Goal: Information Seeking & Learning: Check status

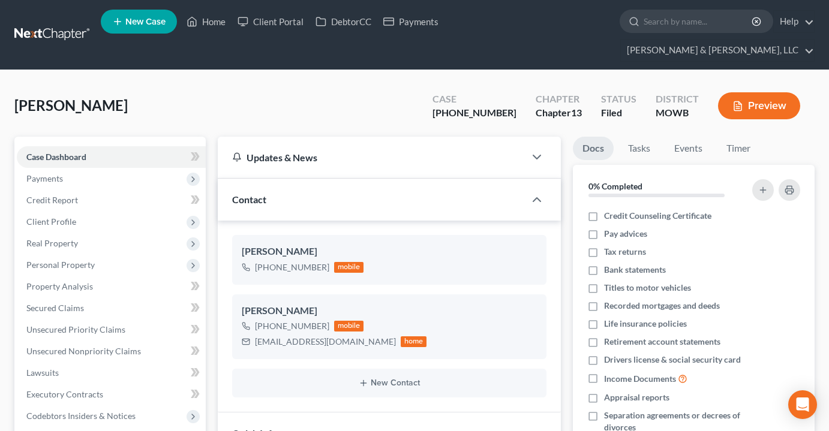
select select "0"
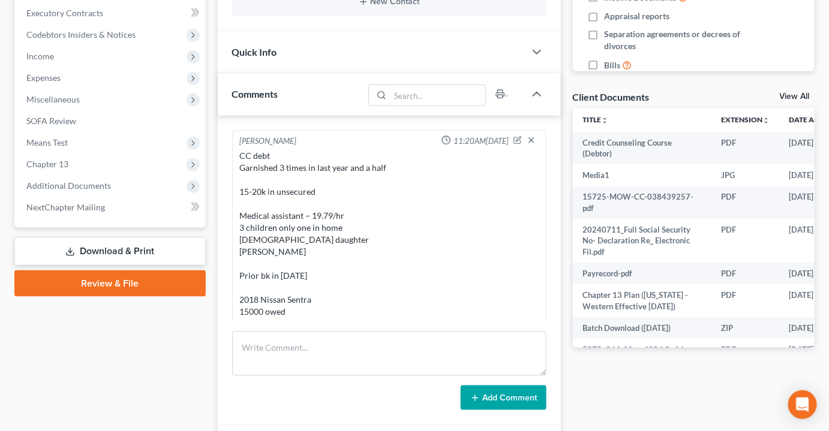
scroll to position [3071, 0]
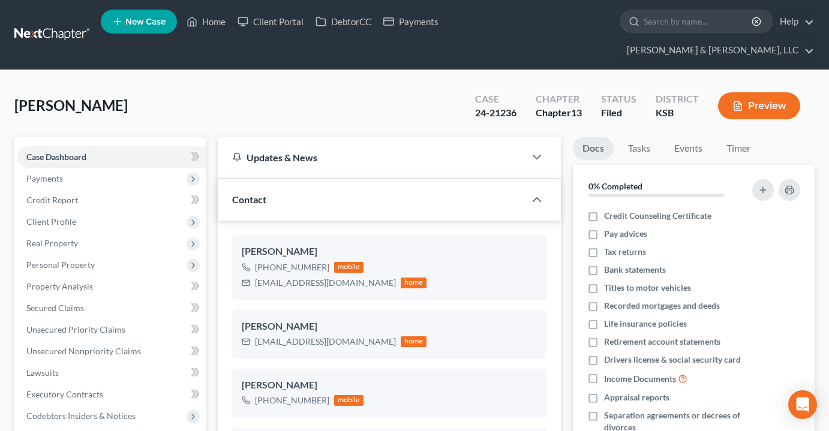
select select "0"
click at [213, 22] on link "Home" at bounding box center [205, 22] width 51 height 22
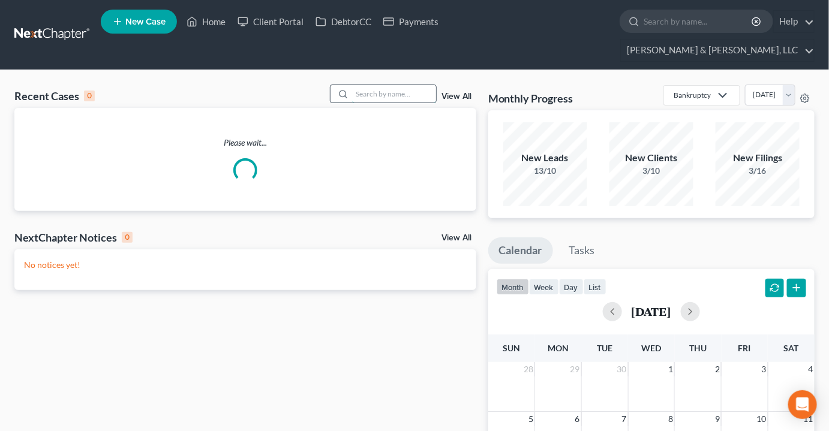
click at [396, 85] on input "search" at bounding box center [394, 93] width 84 height 17
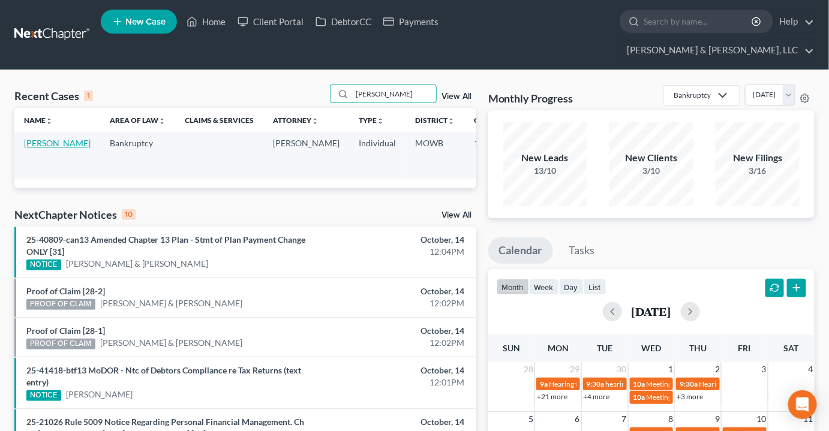
type input "agnew"
click at [37, 138] on link "[PERSON_NAME]" at bounding box center [57, 143] width 67 height 10
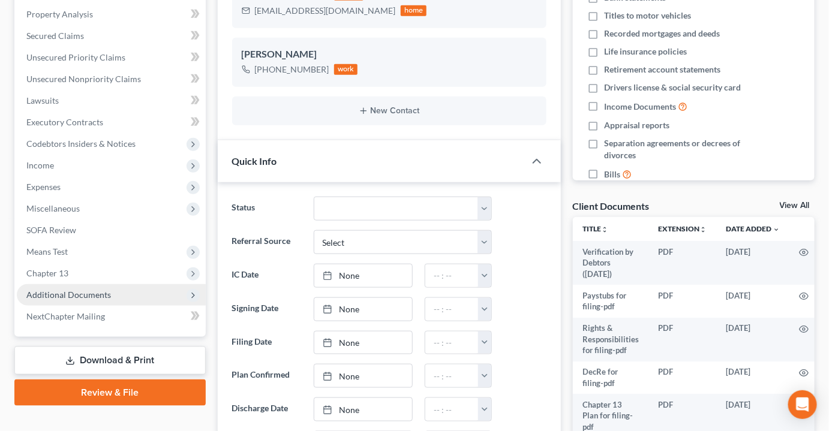
scroll to position [17, 0]
click at [54, 290] on span "Additional Documents" at bounding box center [68, 295] width 85 height 10
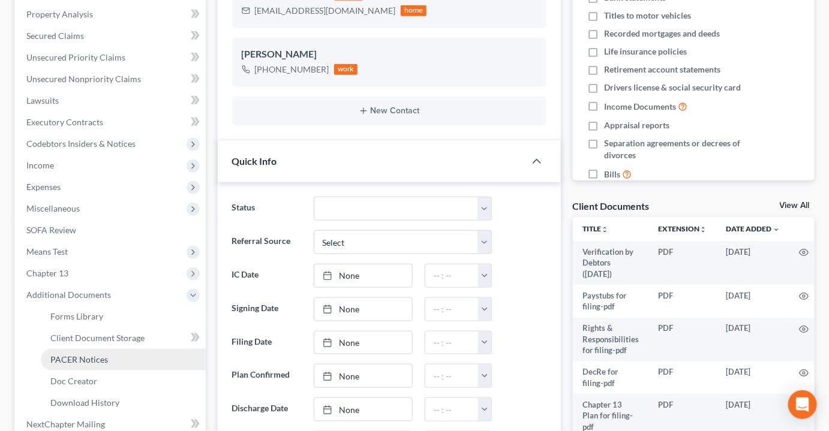
click at [58, 354] on span "PACER Notices" at bounding box center [79, 359] width 58 height 10
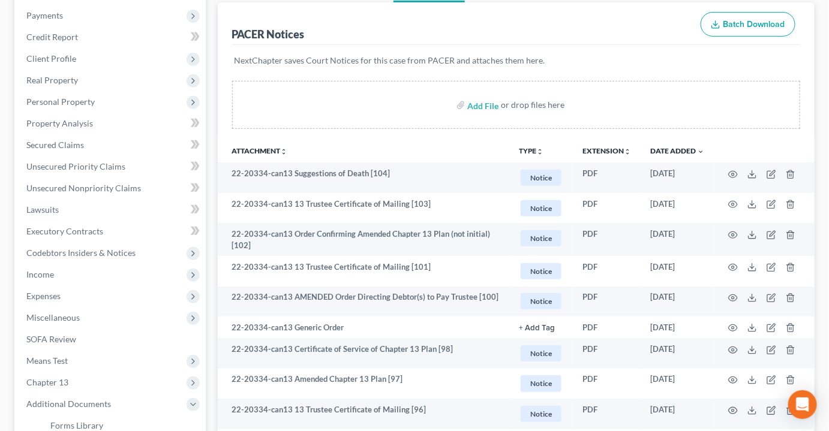
scroll to position [218, 0]
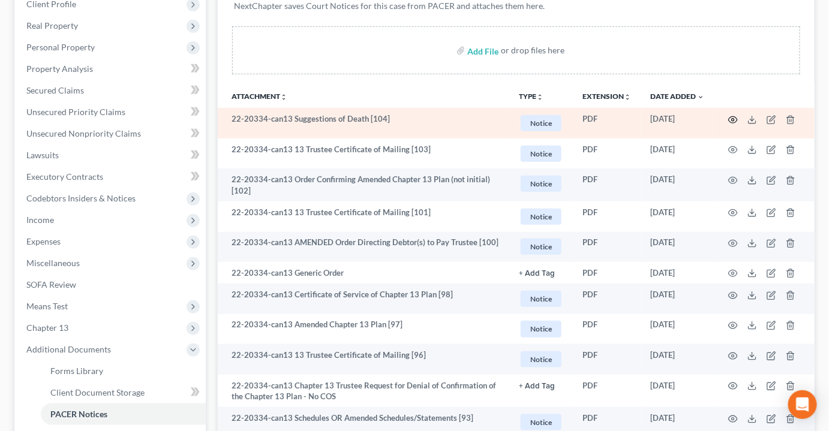
click at [734, 119] on circle "button" at bounding box center [733, 120] width 2 height 2
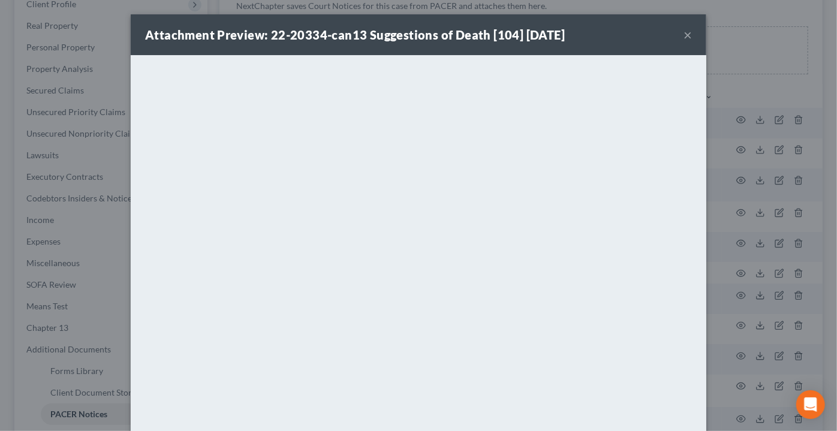
click at [684, 34] on button "×" at bounding box center [688, 35] width 8 height 14
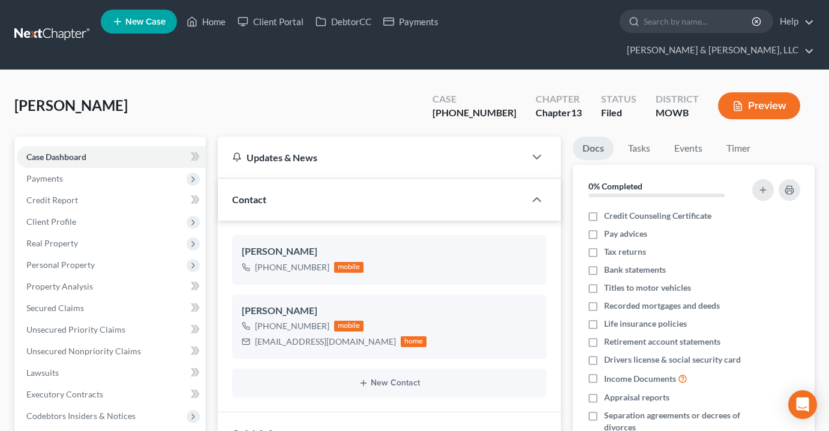
select select "0"
click at [219, 16] on link "Home" at bounding box center [205, 22] width 51 height 22
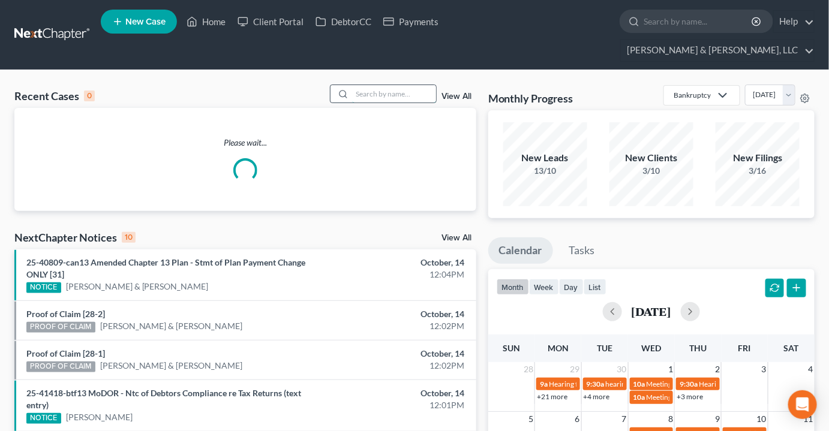
click at [396, 85] on input "search" at bounding box center [394, 93] width 84 height 17
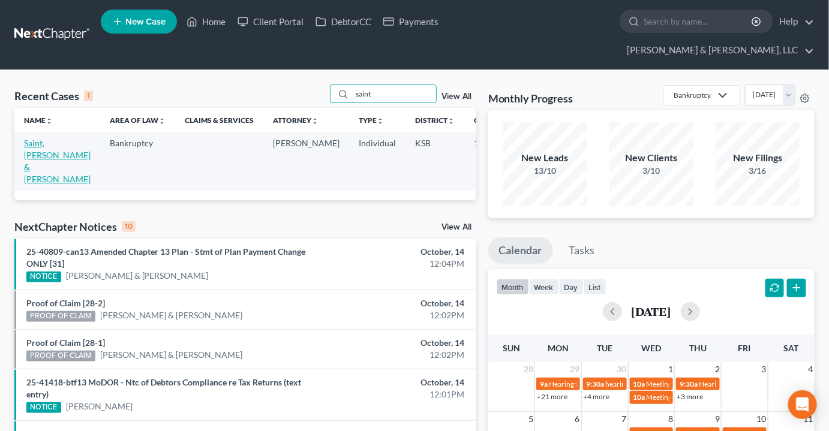
type input "saint"
click at [34, 138] on link "Saint, [PERSON_NAME] & [PERSON_NAME]" at bounding box center [57, 161] width 67 height 46
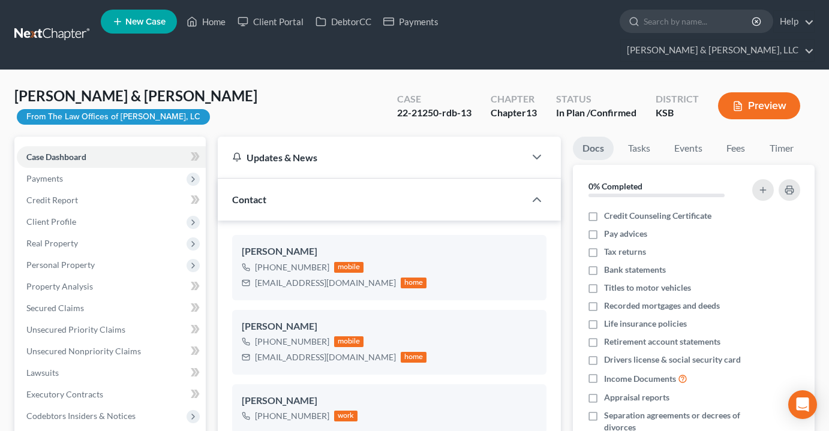
select select "0"
click at [213, 20] on link "Home" at bounding box center [205, 22] width 51 height 22
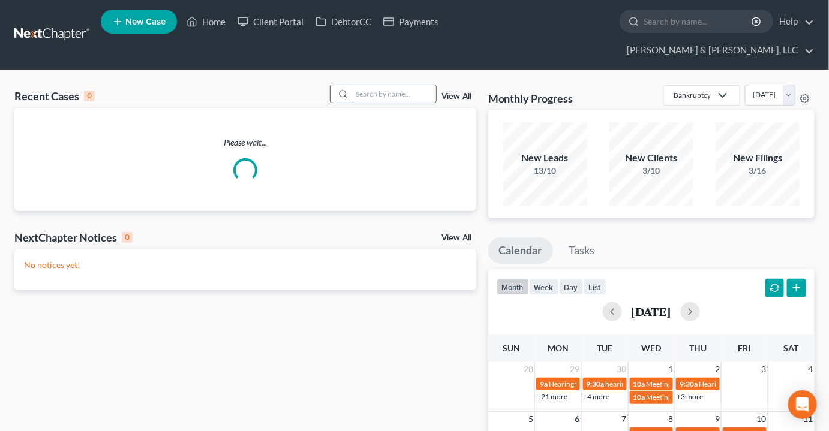
click at [367, 85] on input "search" at bounding box center [394, 93] width 84 height 17
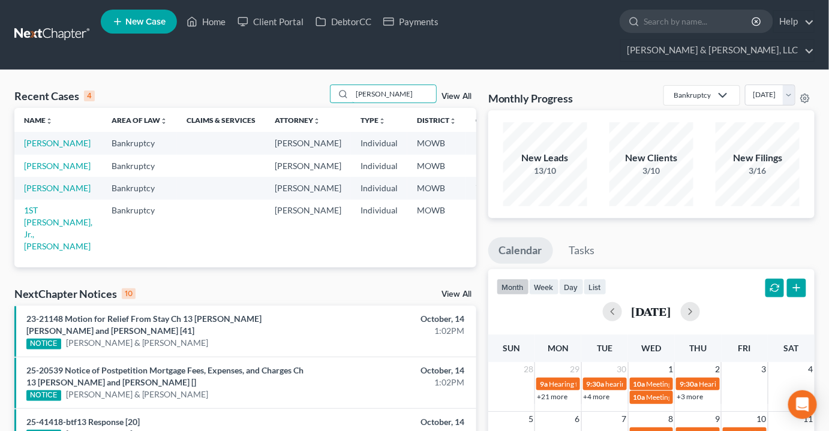
type input "warmack"
click at [36, 161] on td "Warmack, Timothy" at bounding box center [58, 166] width 88 height 22
click at [38, 163] on link "Warmack, Timothy" at bounding box center [57, 166] width 67 height 10
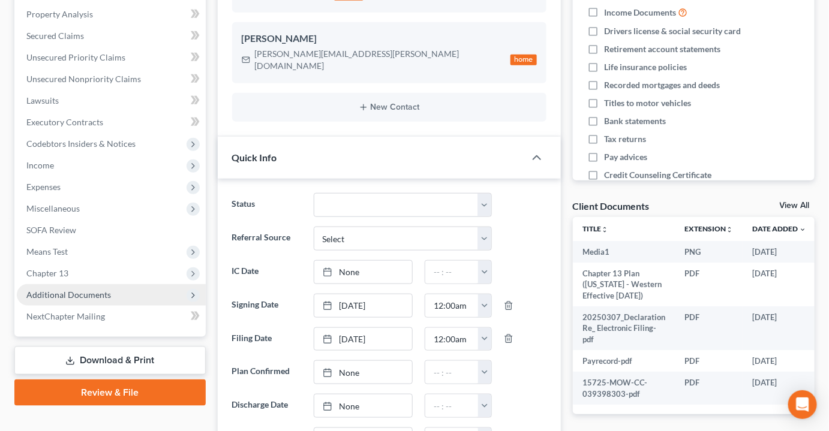
scroll to position [7148, 0]
click at [81, 290] on span "Additional Documents" at bounding box center [68, 295] width 85 height 10
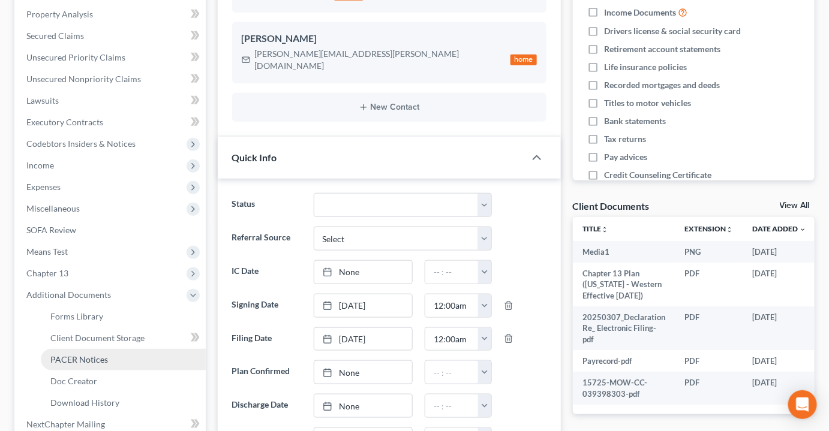
click at [92, 354] on span "PACER Notices" at bounding box center [79, 359] width 58 height 10
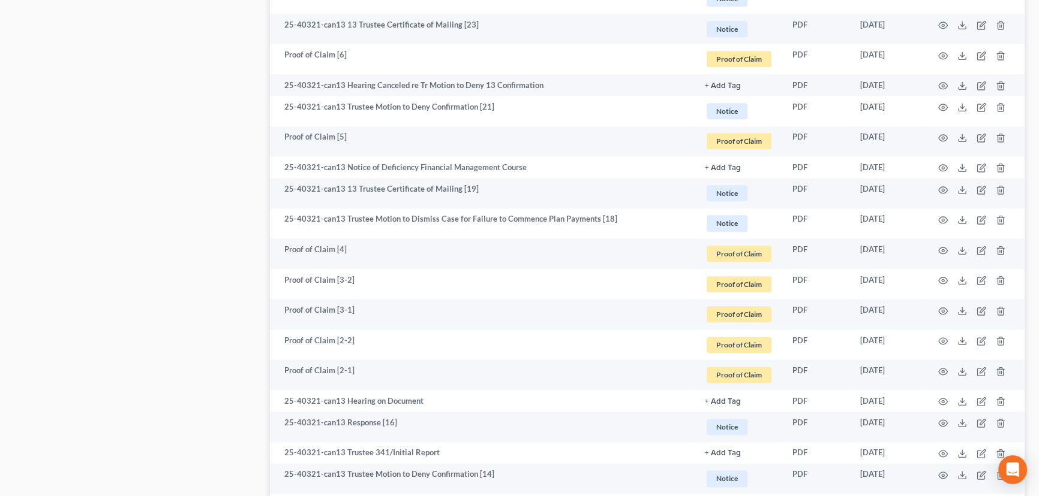
scroll to position [2057, 0]
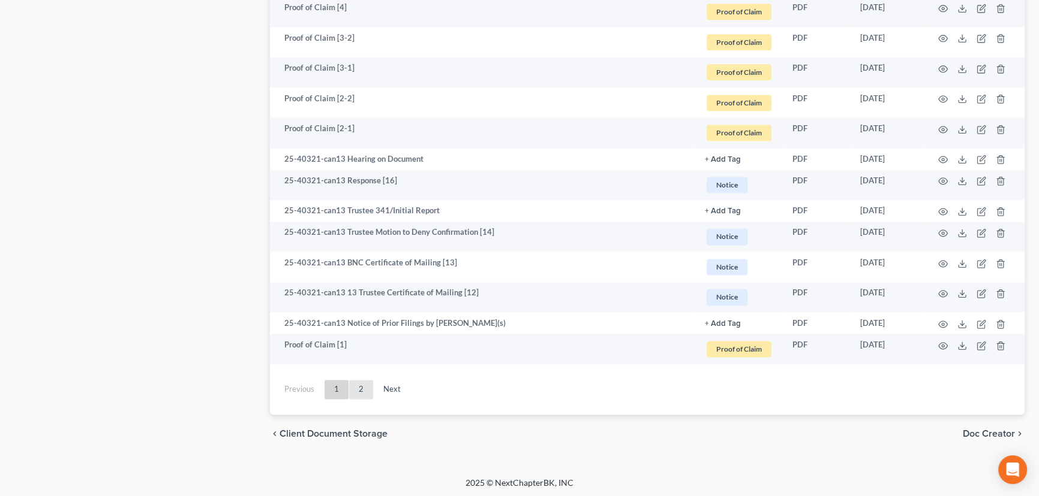
click at [362, 389] on link "2" at bounding box center [361, 389] width 24 height 19
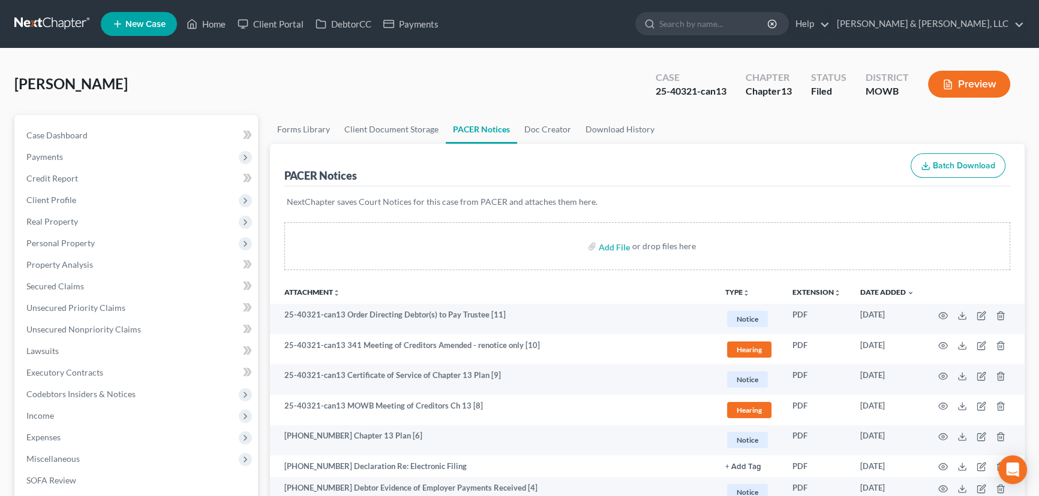
scroll to position [272, 0]
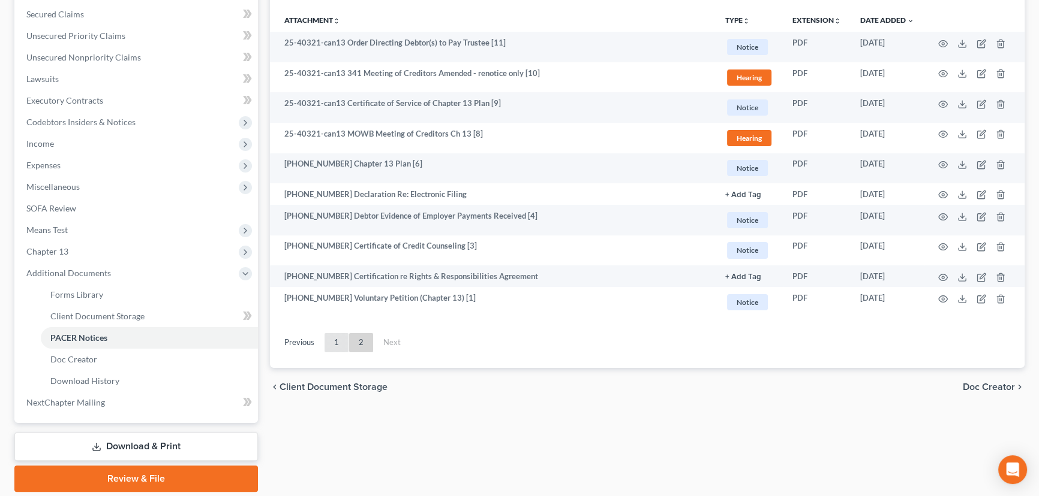
click at [329, 343] on link "1" at bounding box center [336, 342] width 24 height 19
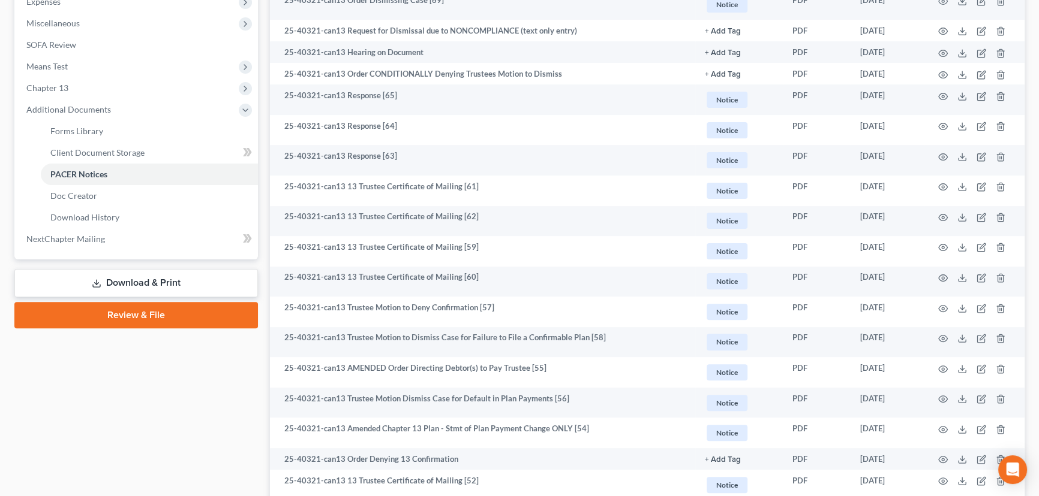
scroll to position [381, 0]
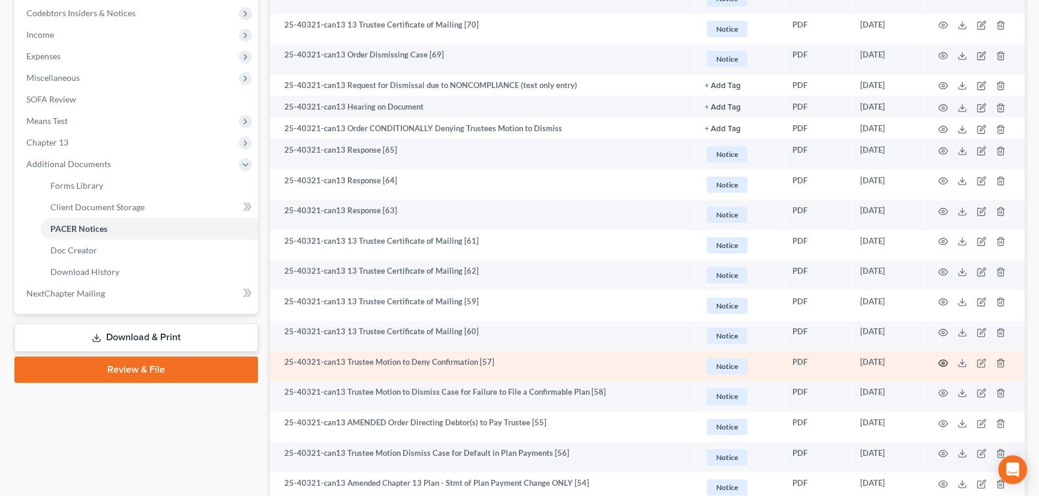
click at [828, 360] on icon "button" at bounding box center [942, 363] width 9 height 7
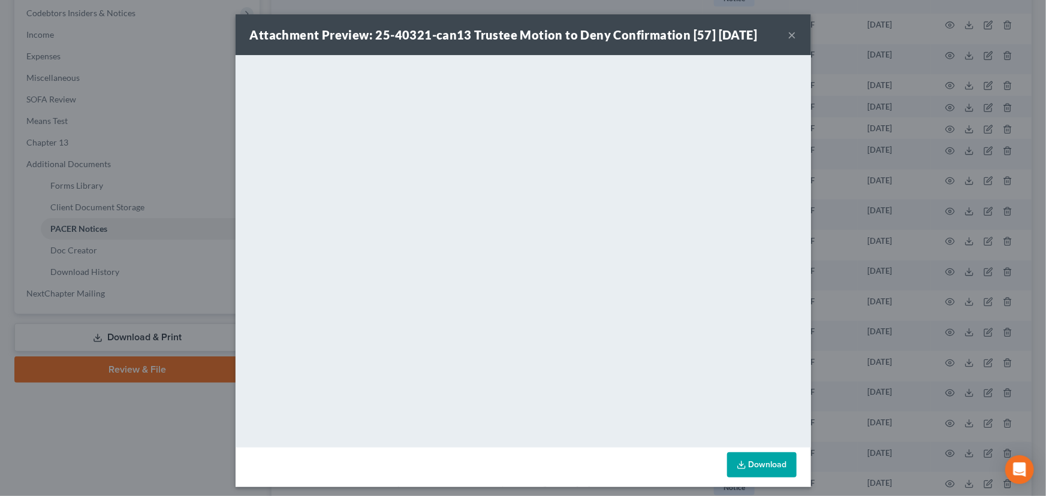
click at [792, 30] on button "×" at bounding box center [793, 35] width 8 height 14
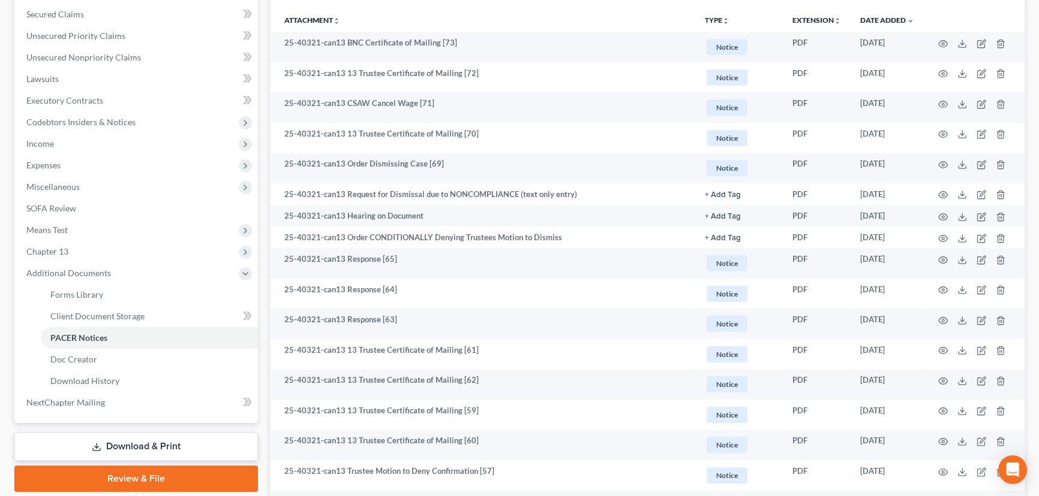
scroll to position [218, 0]
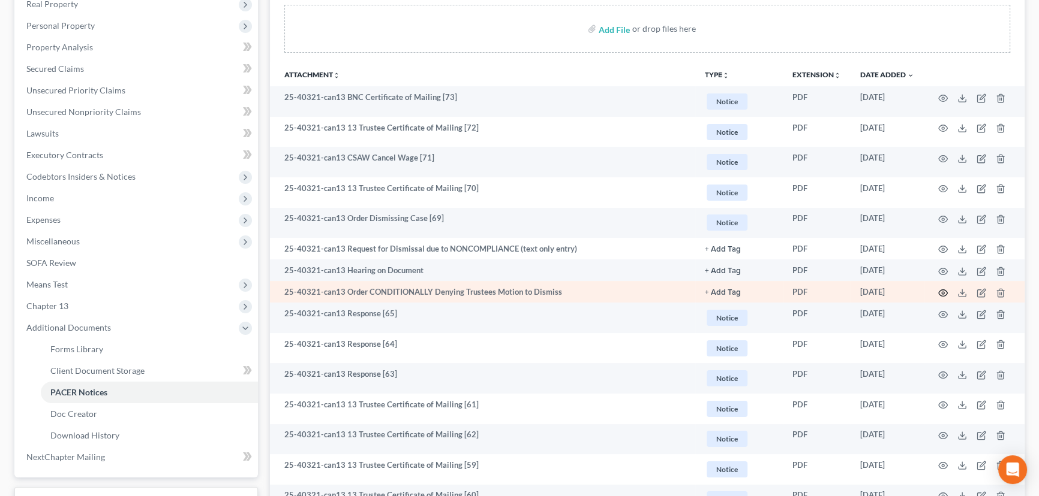
drag, startPoint x: 947, startPoint y: 287, endPoint x: 940, endPoint y: 287, distance: 7.8
click at [828, 287] on td at bounding box center [973, 292] width 101 height 22
click at [828, 289] on icon "button" at bounding box center [943, 293] width 10 height 10
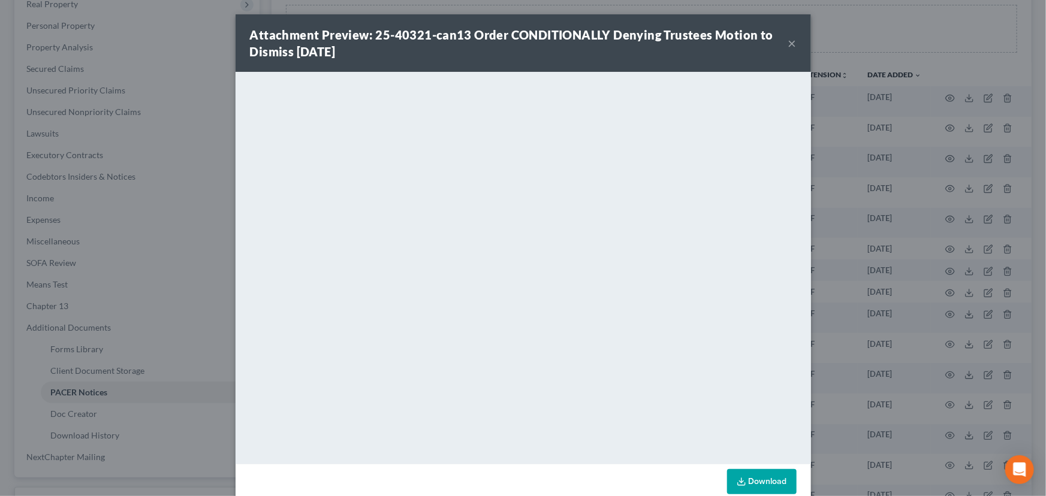
click at [789, 38] on button "×" at bounding box center [793, 43] width 8 height 14
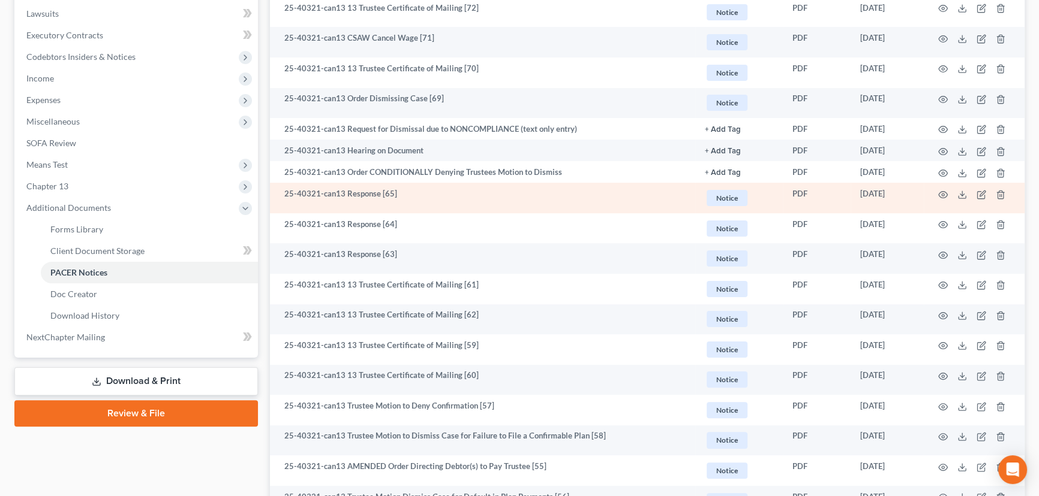
scroll to position [381, 0]
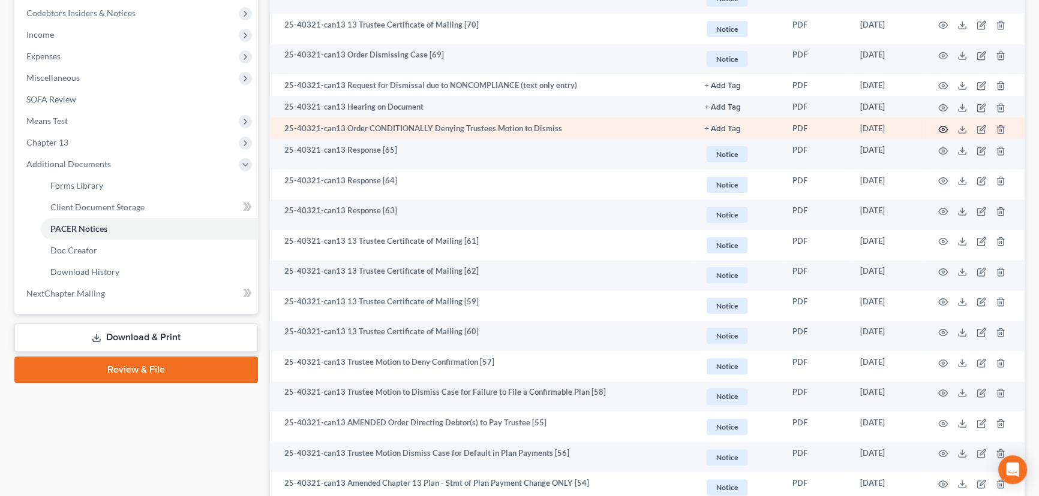
click at [828, 126] on icon "button" at bounding box center [943, 130] width 10 height 10
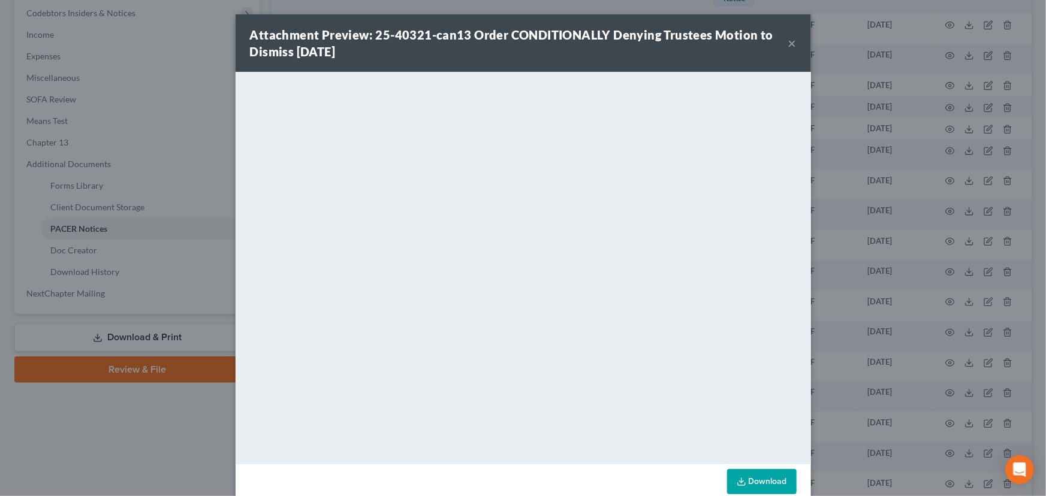
click at [790, 42] on button "×" at bounding box center [793, 43] width 8 height 14
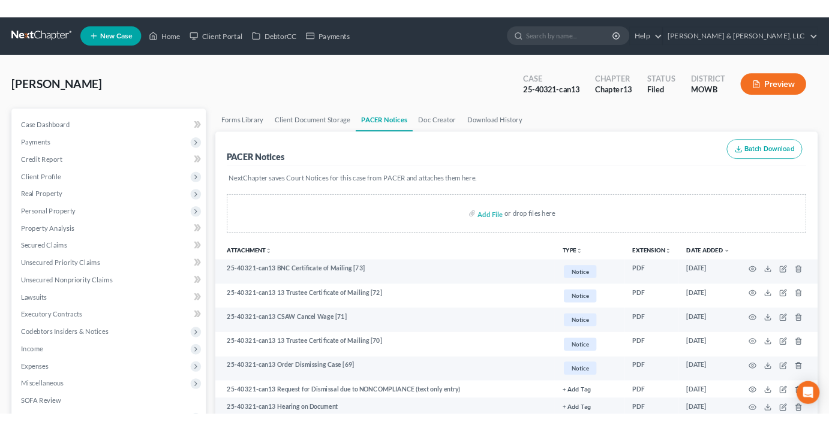
scroll to position [0, 0]
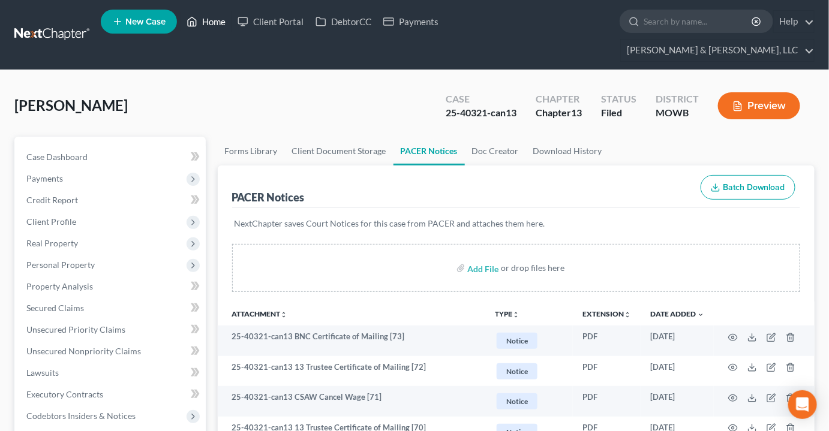
click at [222, 25] on link "Home" at bounding box center [205, 22] width 51 height 22
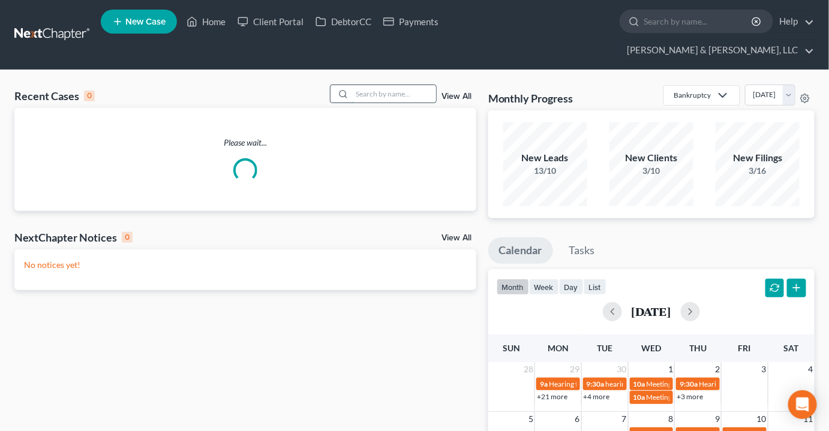
click at [369, 85] on input "search" at bounding box center [394, 93] width 84 height 17
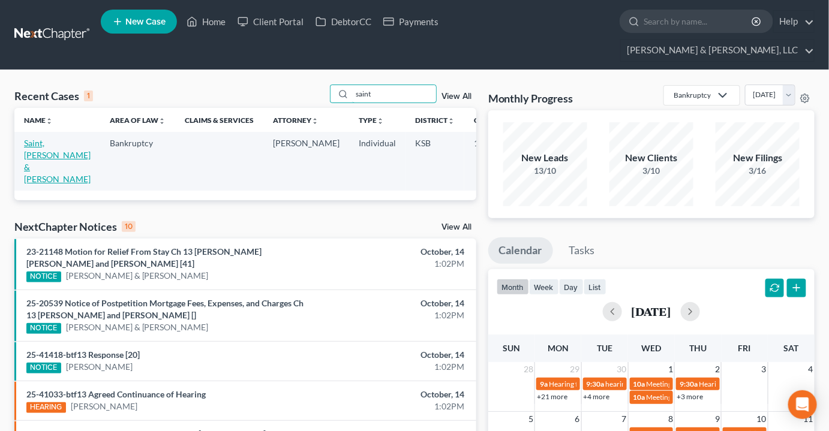
type input "saint"
click at [35, 138] on link "Saint, Bradly & Meghan" at bounding box center [57, 161] width 67 height 46
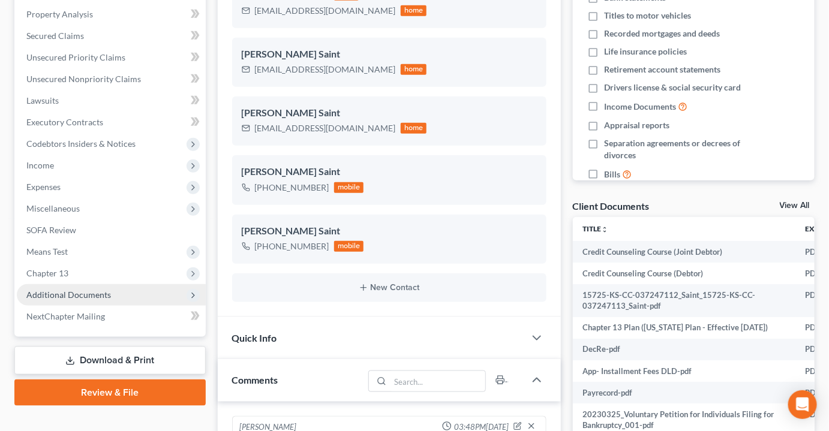
scroll to position [1289, 0]
click at [89, 290] on span "Additional Documents" at bounding box center [68, 295] width 85 height 10
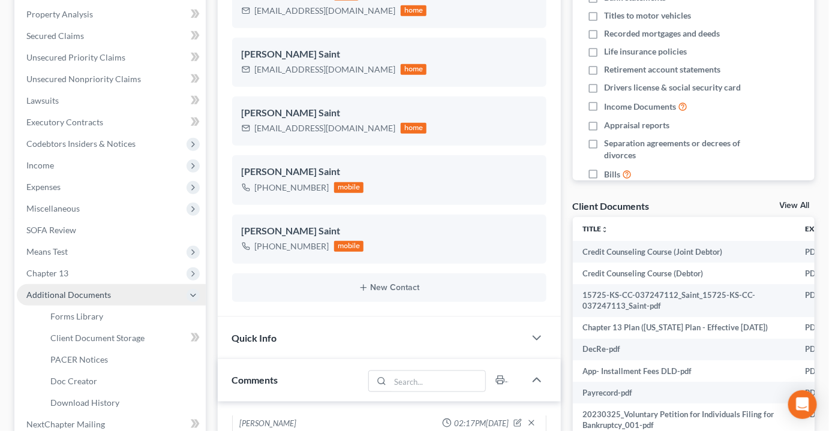
scroll to position [2057, 0]
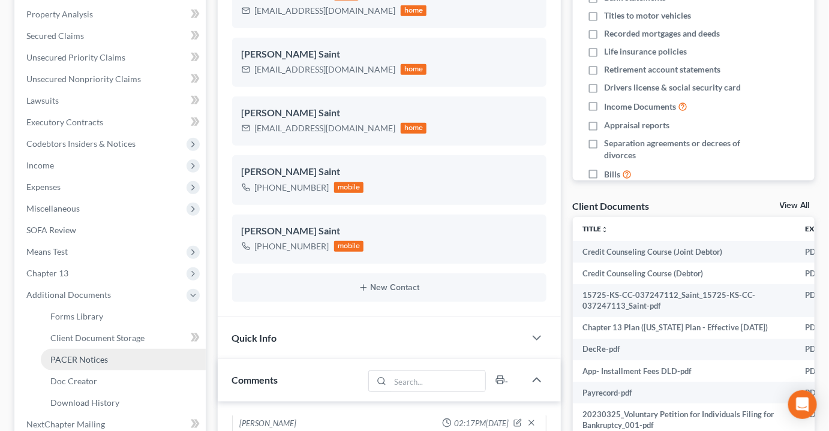
click at [85, 354] on span "PACER Notices" at bounding box center [79, 359] width 58 height 10
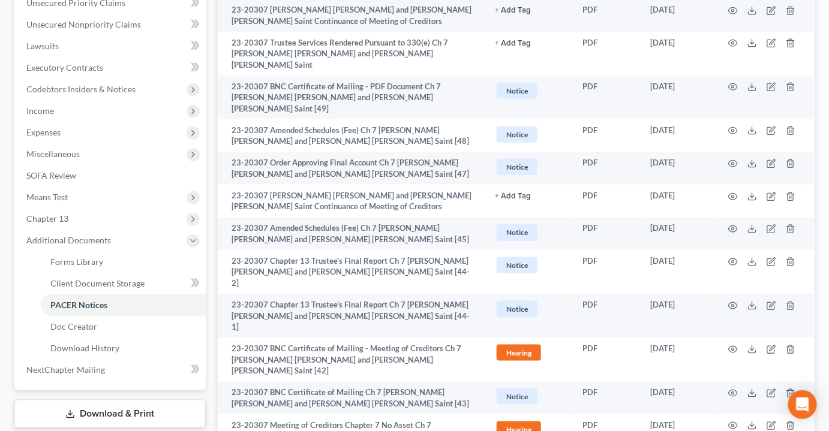
scroll to position [272, 0]
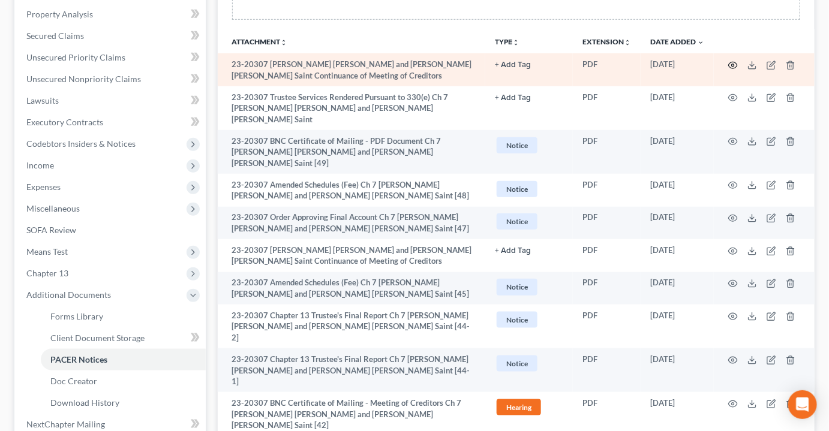
click at [734, 61] on icon "button" at bounding box center [733, 66] width 10 height 10
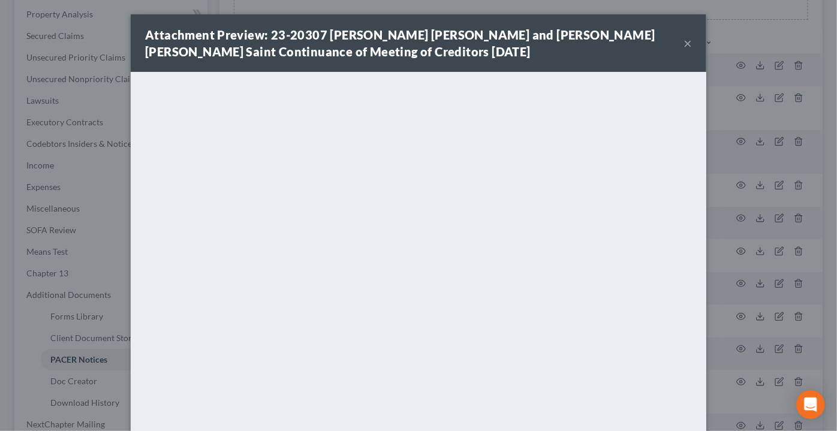
click at [686, 42] on button "×" at bounding box center [688, 43] width 8 height 14
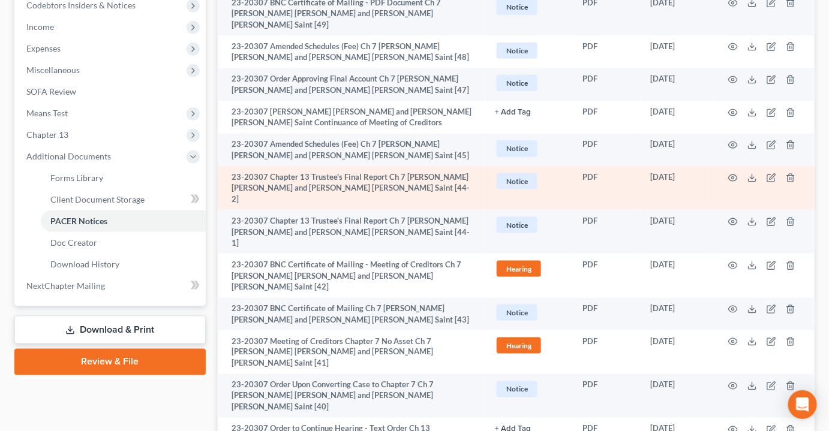
scroll to position [436, 0]
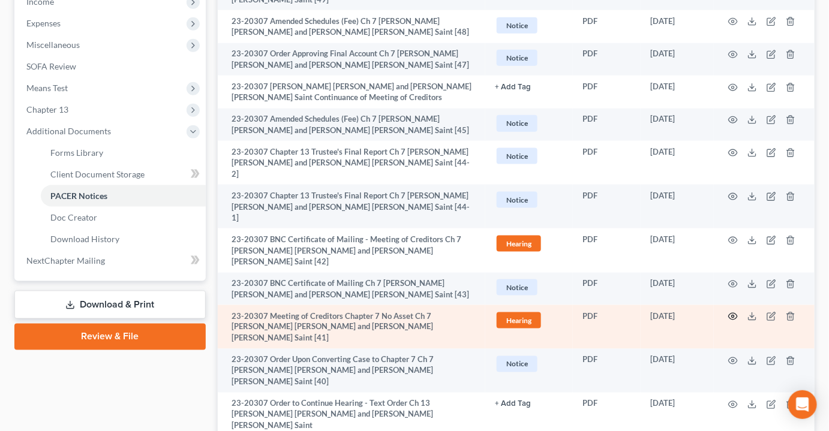
click at [735, 312] on icon "button" at bounding box center [733, 317] width 10 height 10
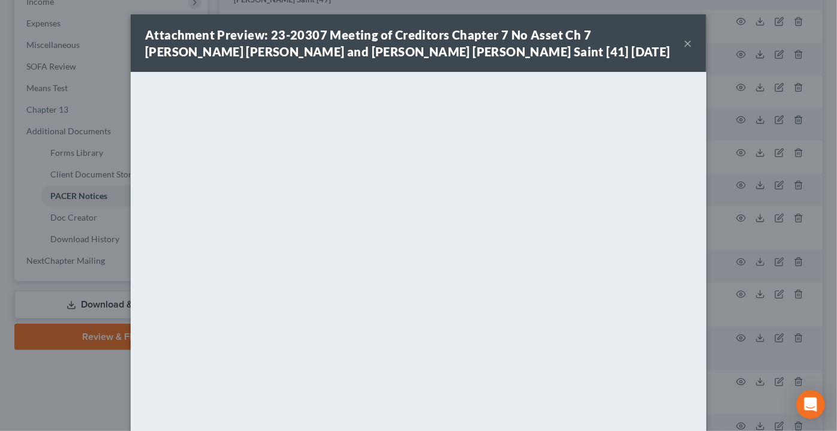
click at [685, 41] on button "×" at bounding box center [688, 43] width 8 height 14
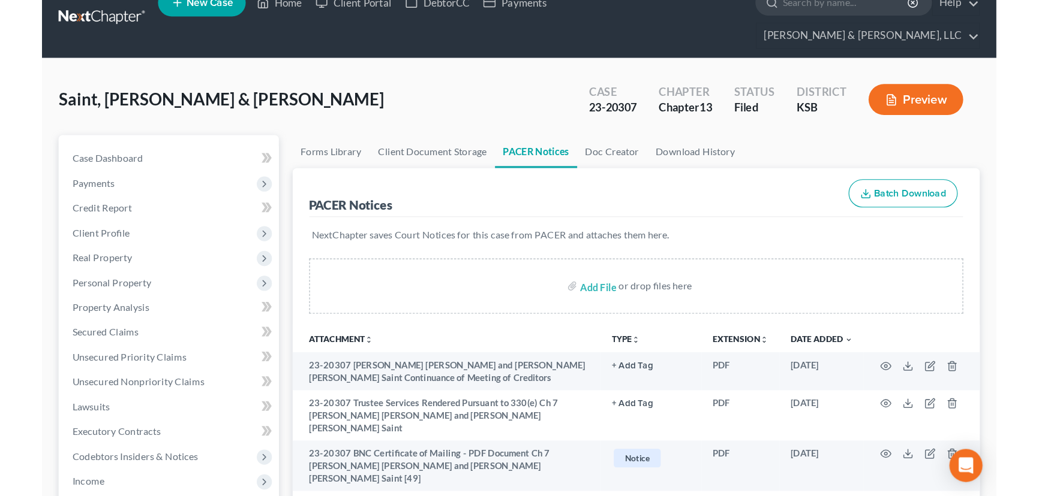
scroll to position [0, 0]
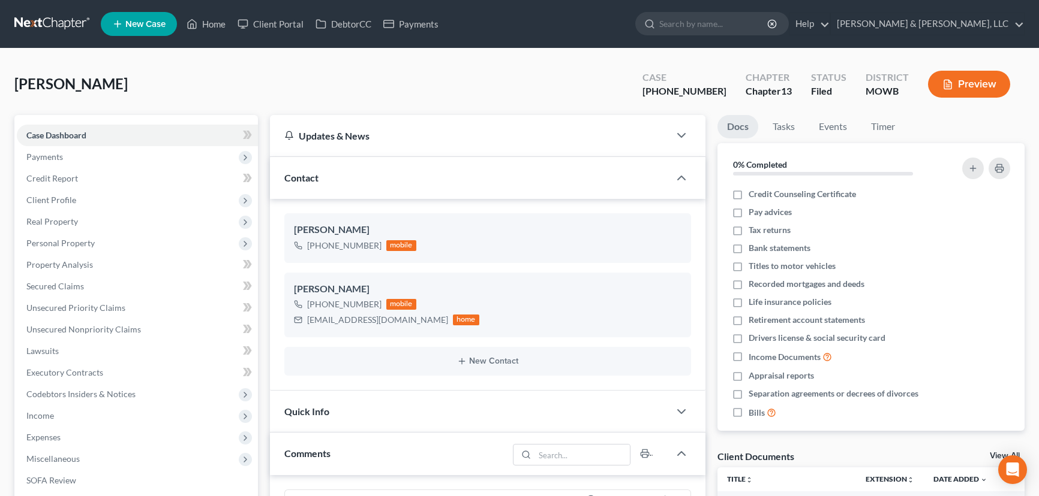
select select "0"
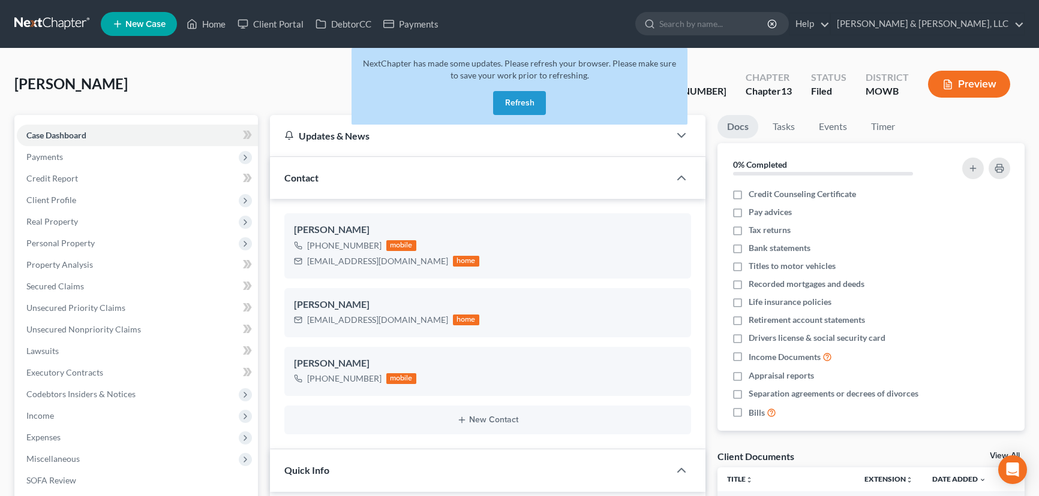
select select "6"
select select "2"
select select "0"
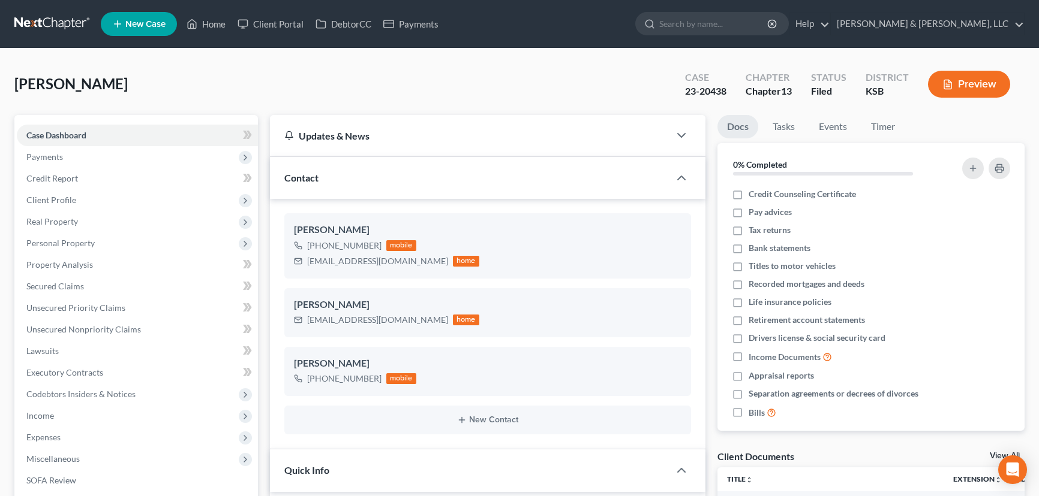
select select "6"
select select "0"
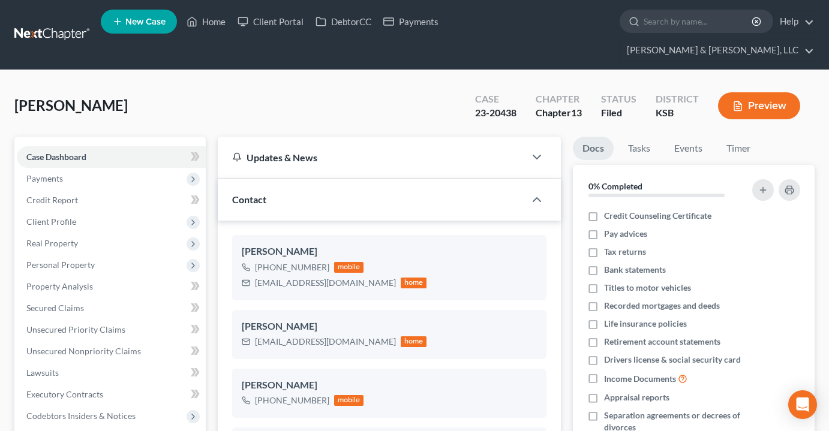
select select "6"
select select "0"
click at [218, 22] on link "Home" at bounding box center [205, 22] width 51 height 22
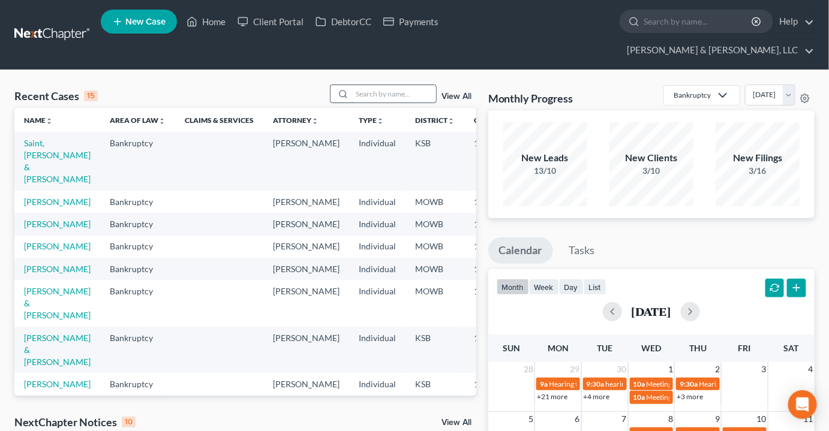
click at [384, 85] on input "search" at bounding box center [394, 93] width 84 height 17
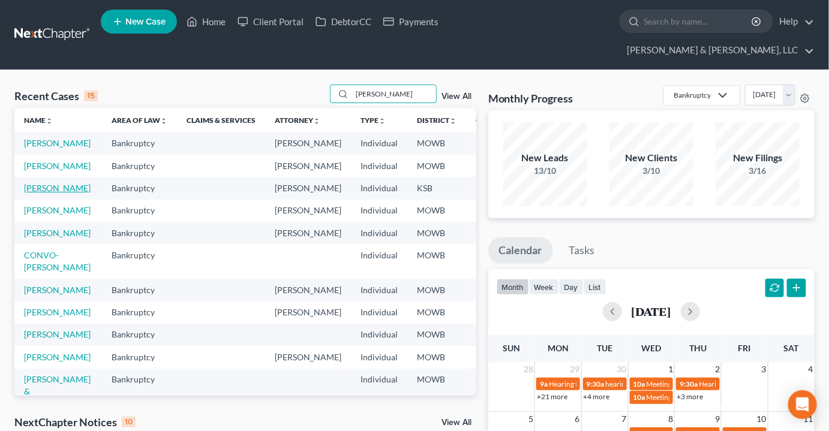
type input "mack"
click at [35, 193] on link "[PERSON_NAME]" at bounding box center [57, 188] width 67 height 10
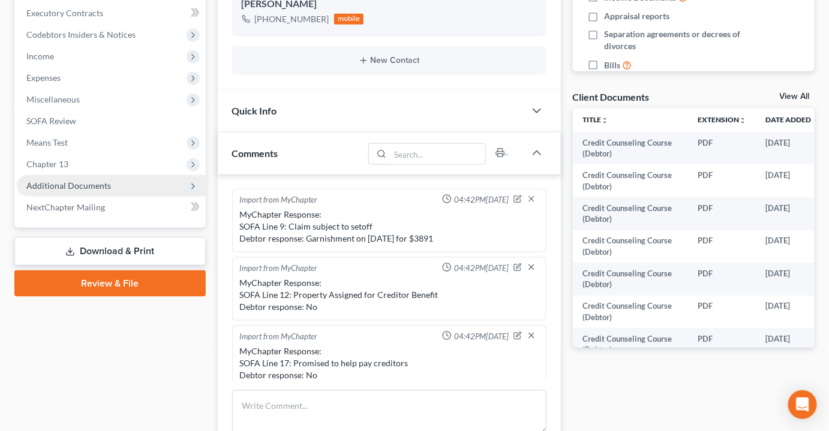
scroll to position [456, 0]
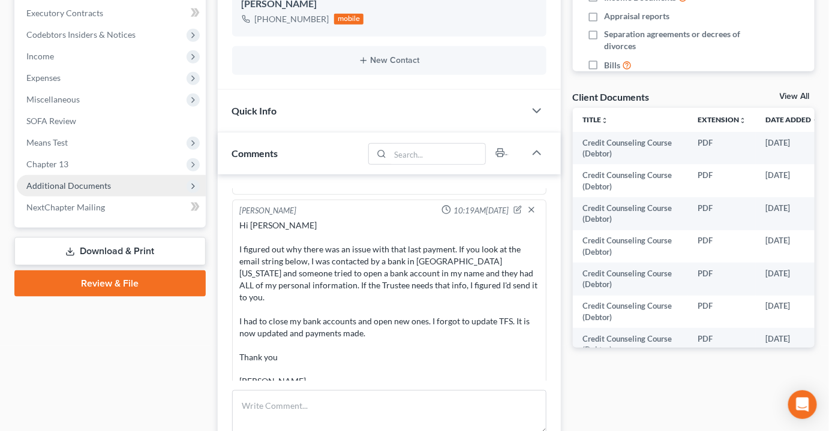
click at [80, 180] on span "Additional Documents" at bounding box center [68, 185] width 85 height 10
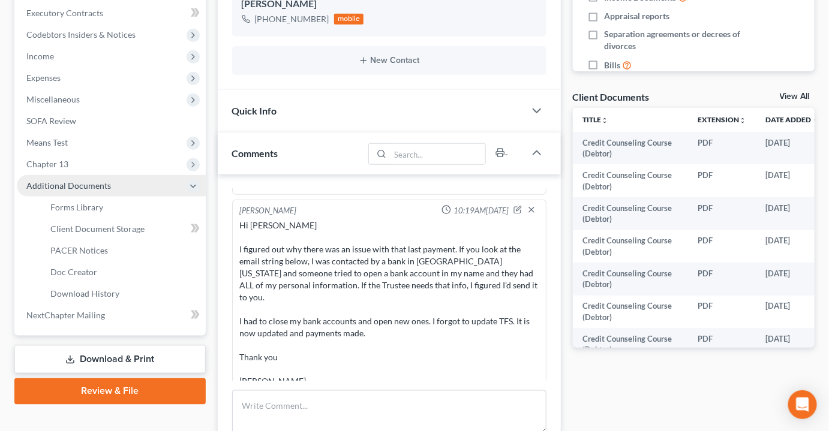
scroll to position [1022, 0]
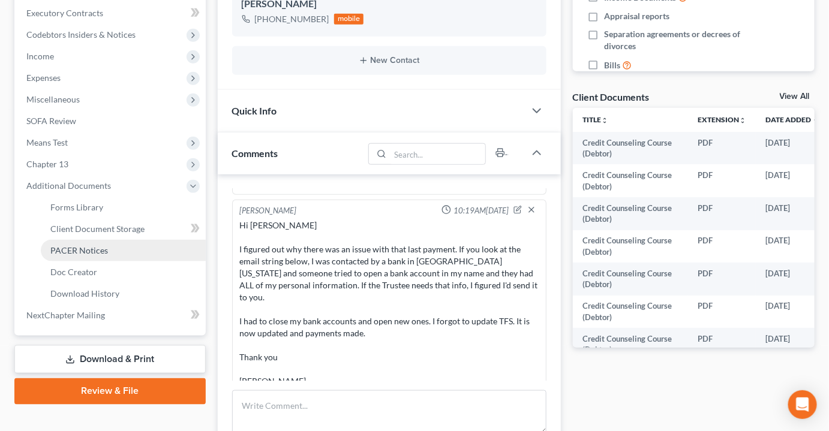
click at [81, 245] on span "PACER Notices" at bounding box center [79, 250] width 58 height 10
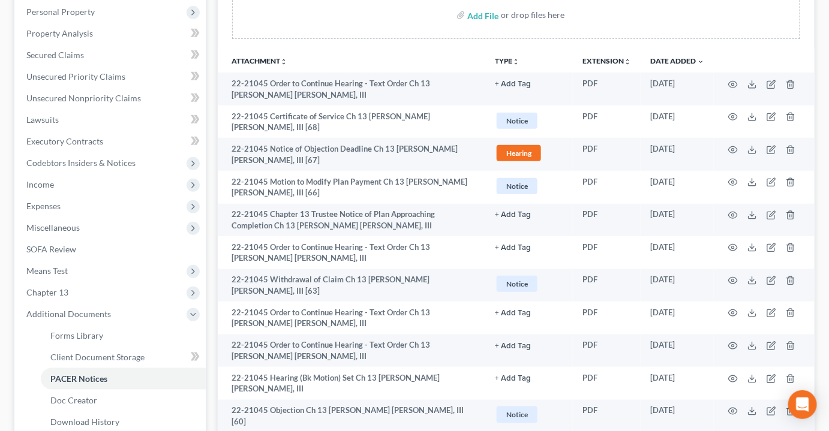
scroll to position [272, 0]
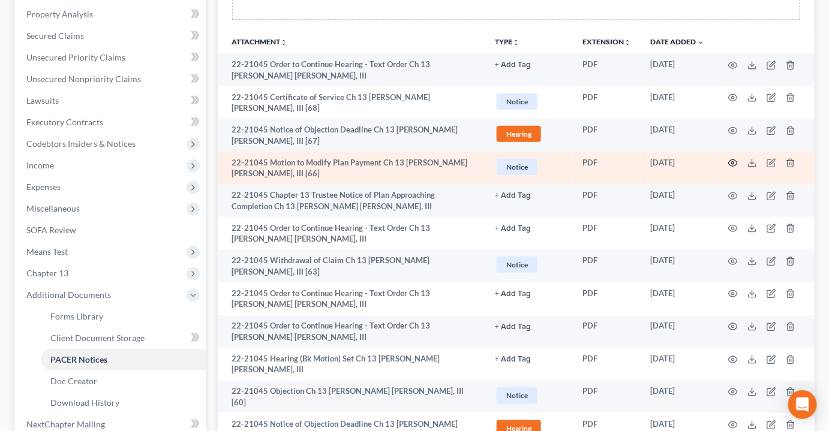
click at [735, 158] on icon "button" at bounding box center [733, 163] width 10 height 10
click at [730, 134] on div "Attachment Preview: 22-21045 Motion to Modify Plan Payment Ch 13 James Flynn Ma…" at bounding box center [414, 215] width 829 height 431
click at [735, 158] on icon "button" at bounding box center [733, 163] width 10 height 10
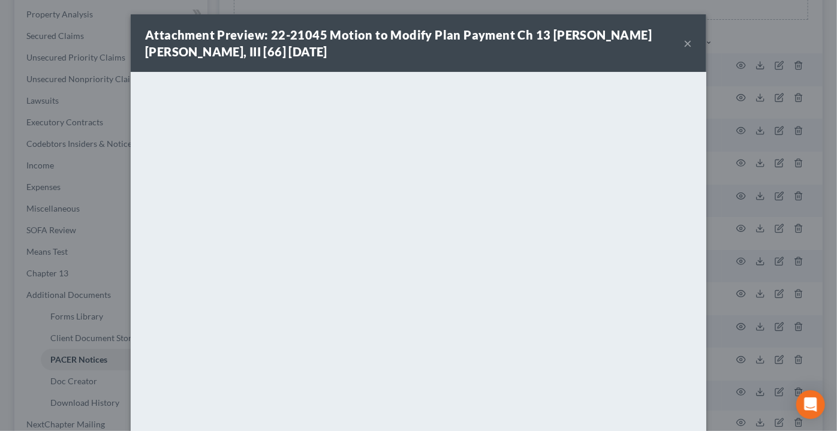
click at [684, 40] on button "×" at bounding box center [688, 43] width 8 height 14
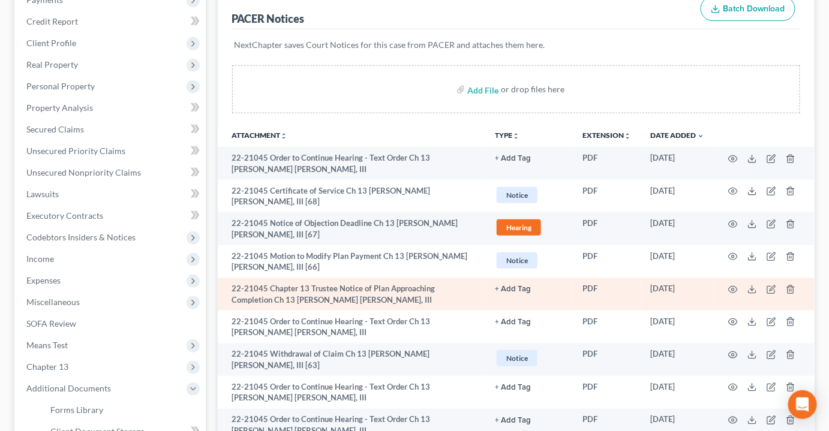
scroll to position [0, 0]
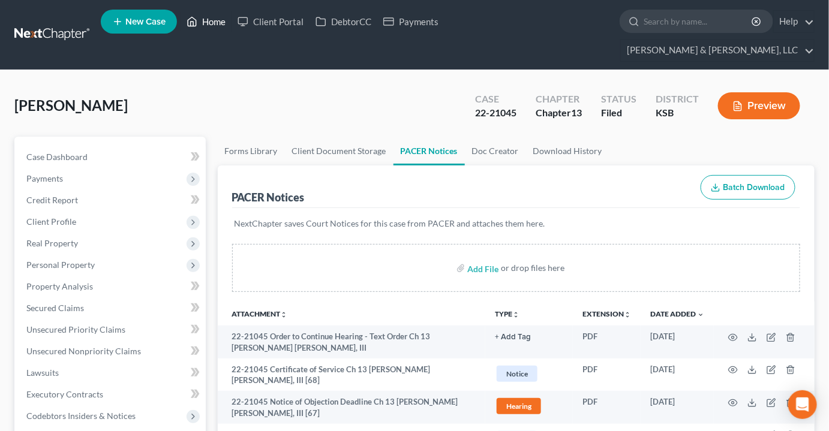
click at [222, 13] on link "Home" at bounding box center [205, 22] width 51 height 22
click at [218, 24] on link "Home" at bounding box center [205, 22] width 51 height 22
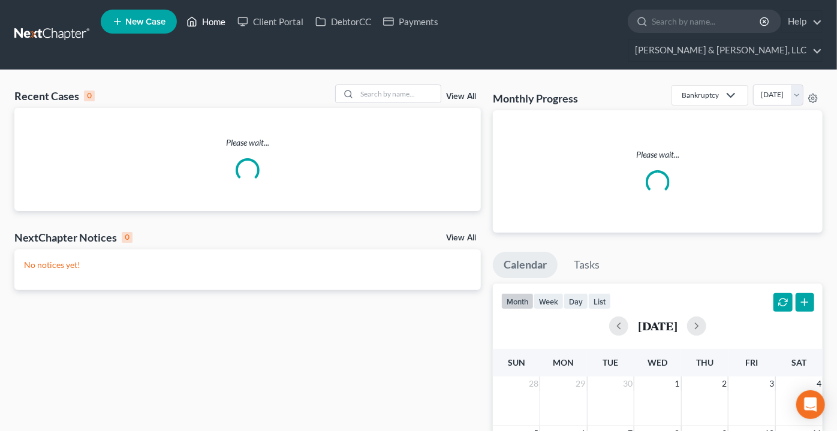
click at [208, 28] on link "Home" at bounding box center [205, 22] width 51 height 22
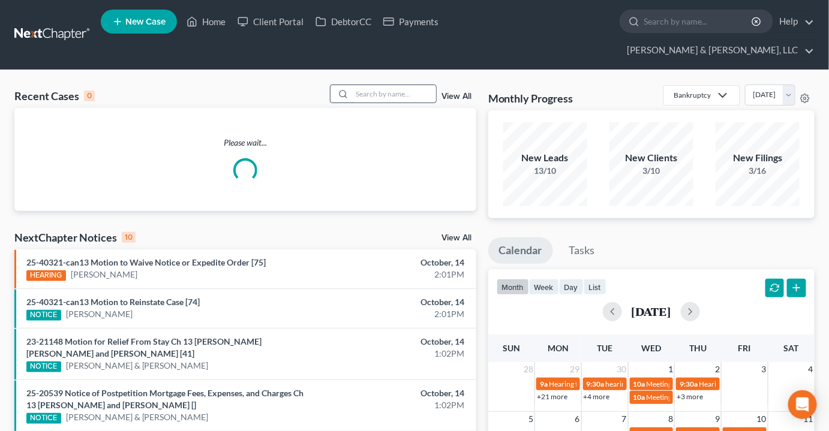
click at [417, 85] on input "search" at bounding box center [394, 93] width 84 height 17
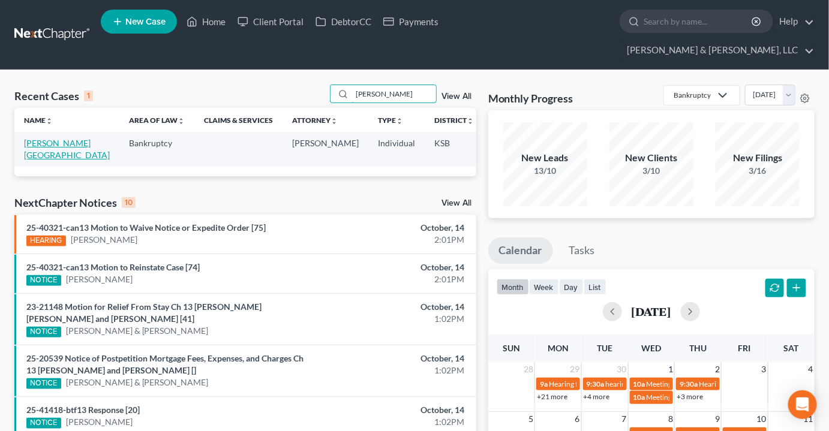
type input "mead"
click at [29, 138] on link "Mead, Troy" at bounding box center [67, 149] width 86 height 22
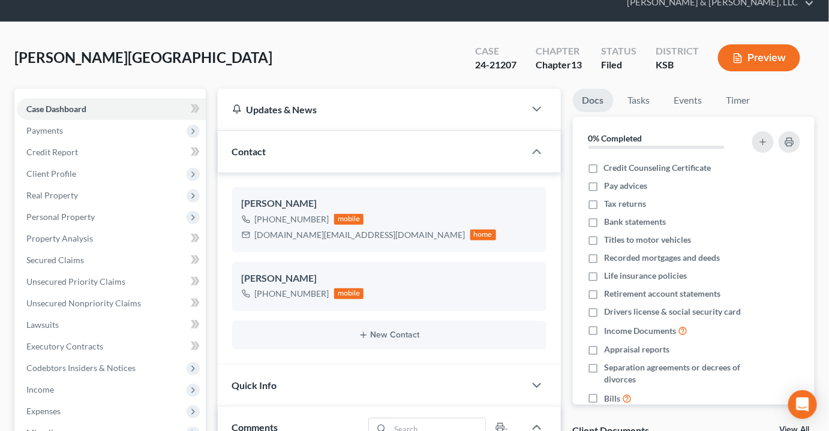
scroll to position [327, 0]
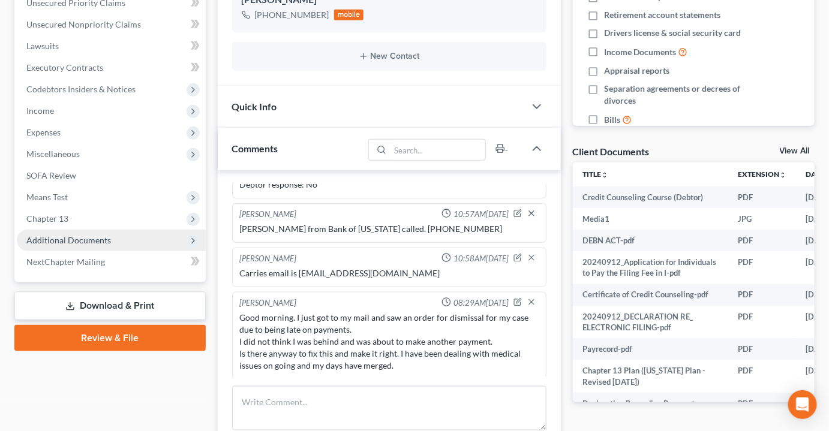
click at [83, 235] on span "Additional Documents" at bounding box center [68, 240] width 85 height 10
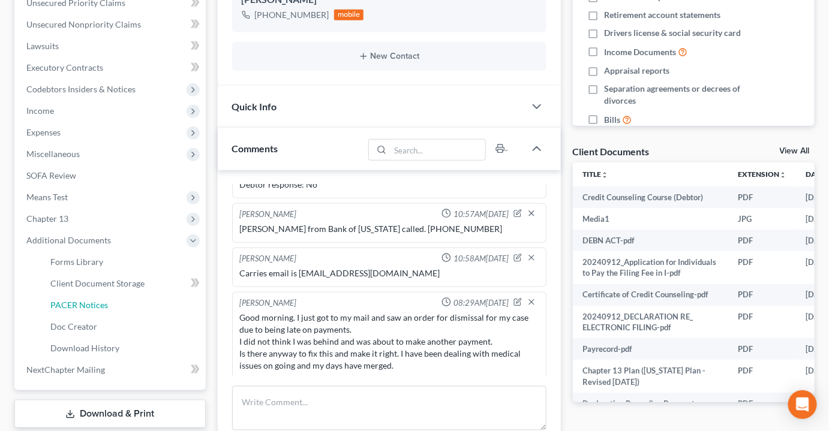
click at [83, 300] on span "PACER Notices" at bounding box center [79, 305] width 58 height 10
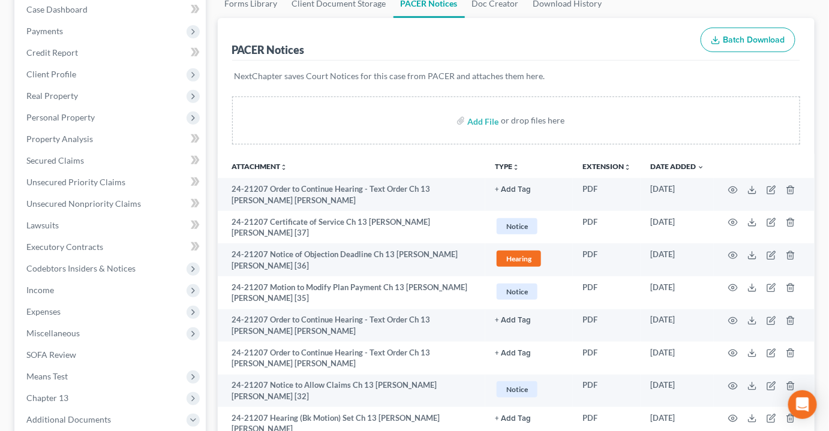
scroll to position [163, 0]
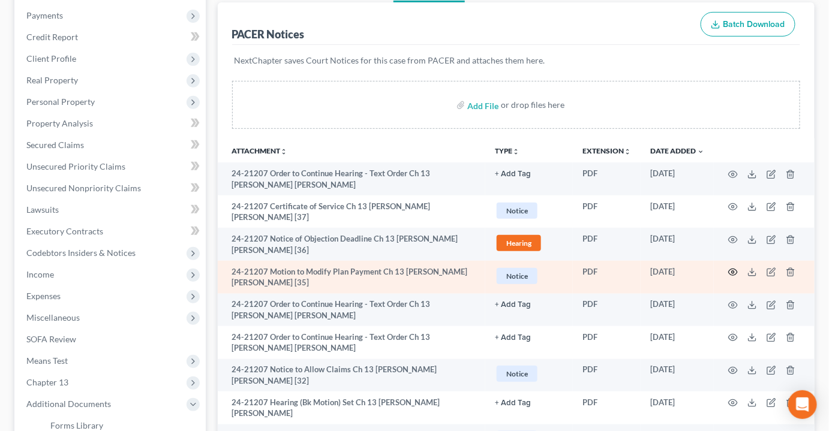
click at [735, 267] on icon "button" at bounding box center [733, 272] width 10 height 10
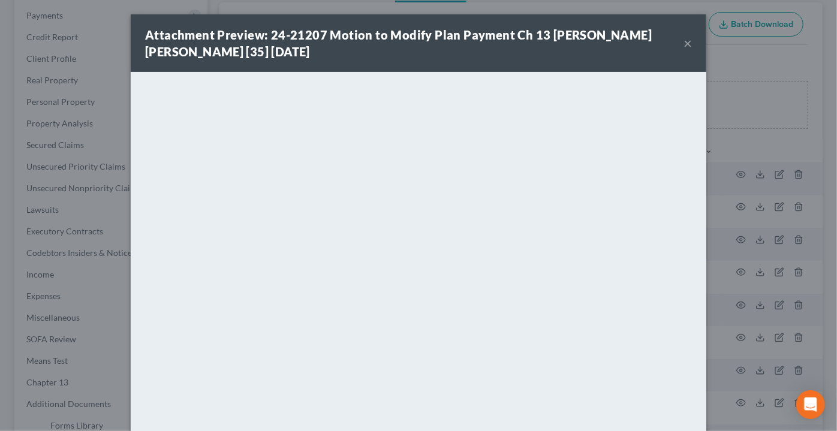
click at [685, 44] on button "×" at bounding box center [688, 43] width 8 height 14
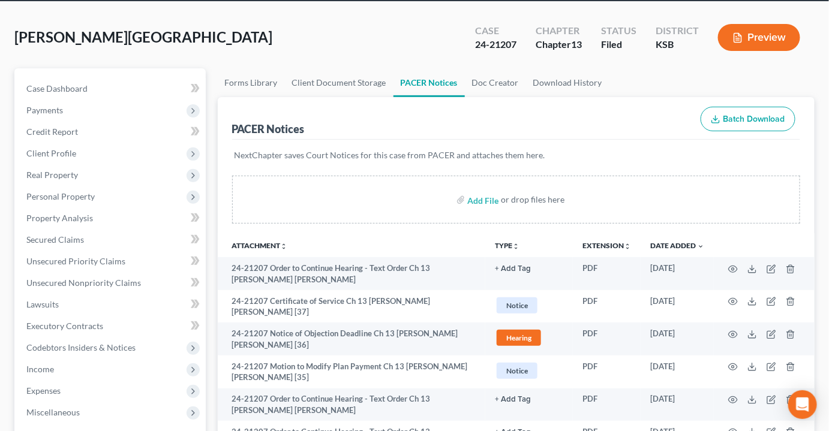
scroll to position [0, 0]
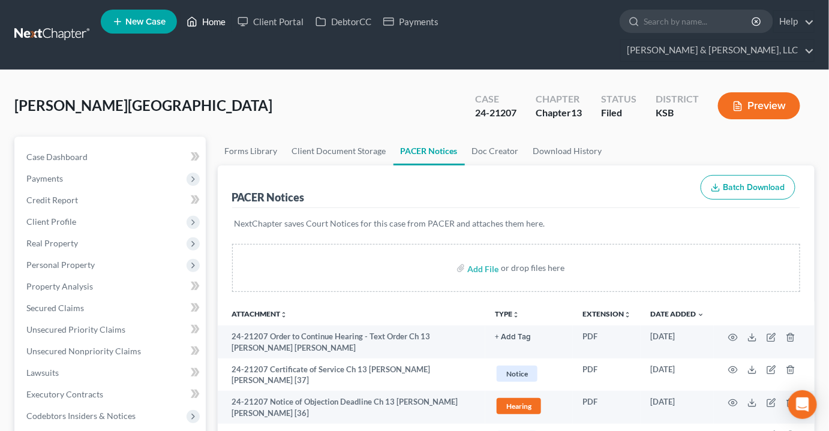
click at [211, 23] on link "Home" at bounding box center [205, 22] width 51 height 22
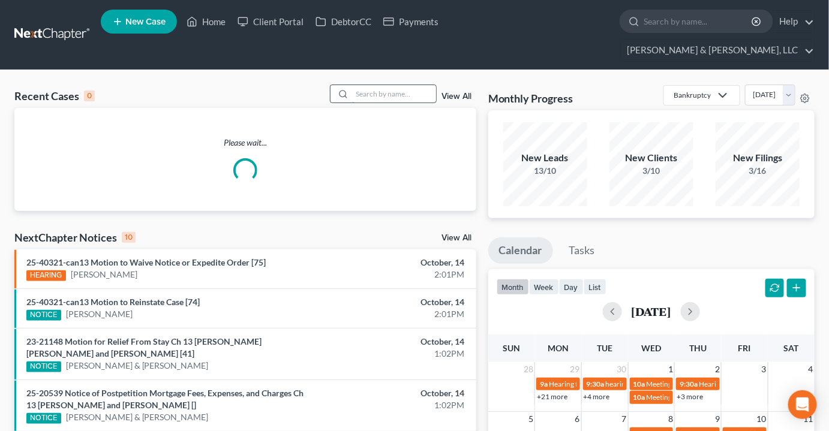
click at [368, 85] on input "search" at bounding box center [394, 93] width 84 height 17
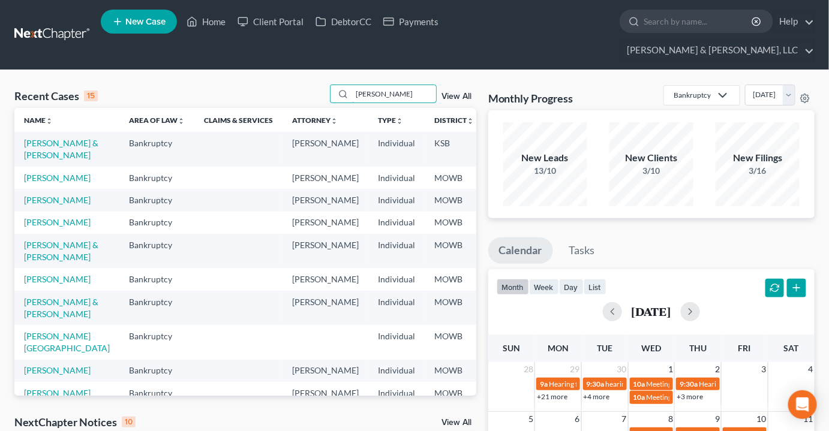
type input "daniels"
click at [29, 139] on td "Daniels, LeeRoy & Dorothea" at bounding box center [66, 149] width 105 height 34
click at [38, 138] on link "Daniels, LeeRoy & Dorothea" at bounding box center [61, 149] width 74 height 22
click at [37, 132] on td "Daniels, LeeRoy & Dorothea" at bounding box center [66, 149] width 105 height 34
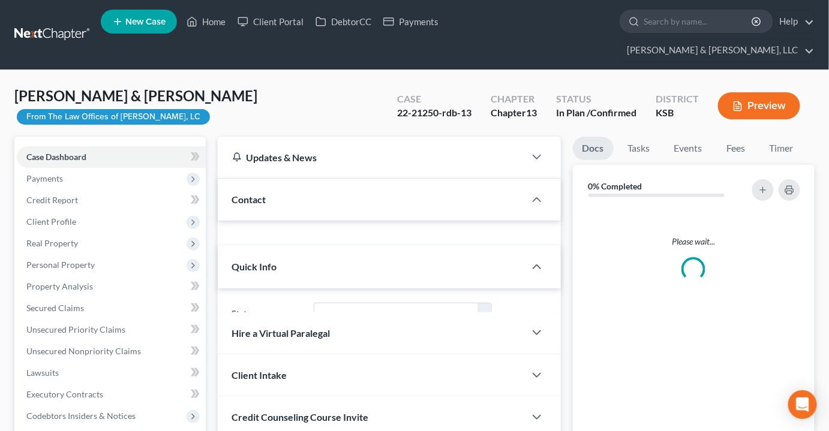
click at [35, 152] on span "Case Dashboard" at bounding box center [56, 157] width 60 height 10
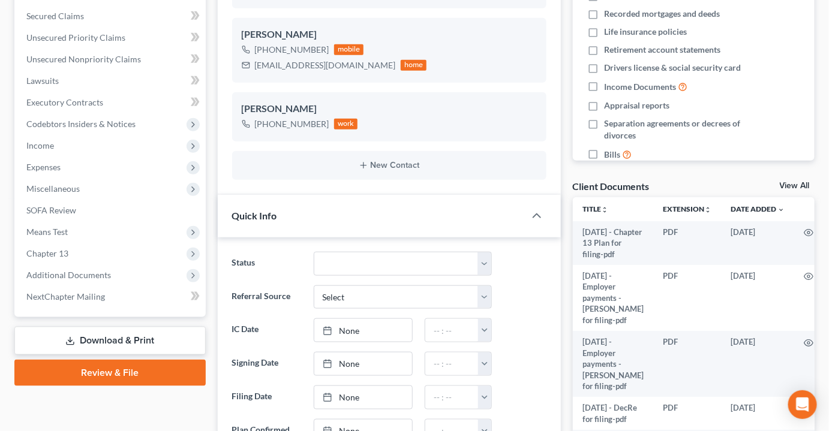
scroll to position [327, 0]
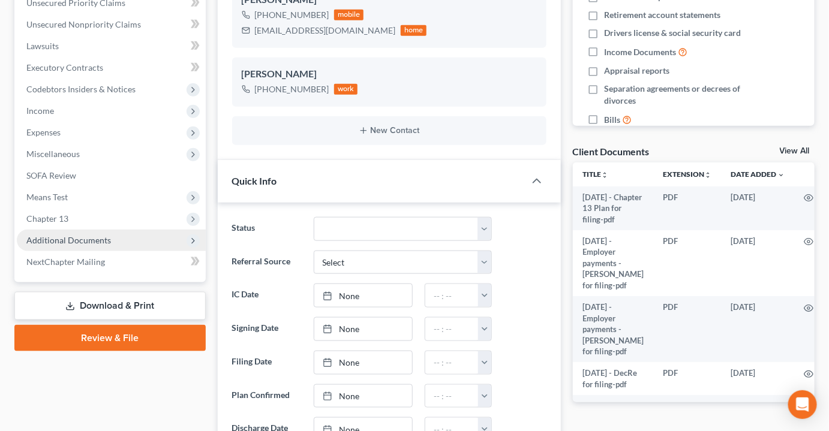
click at [92, 235] on span "Additional Documents" at bounding box center [68, 240] width 85 height 10
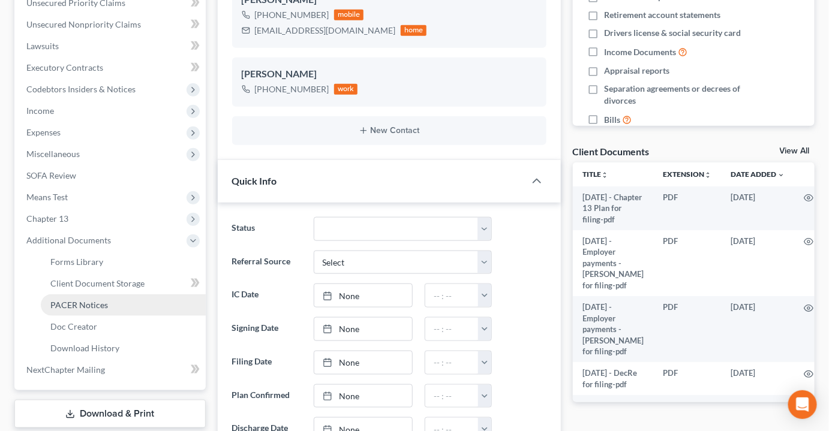
click at [92, 300] on span "PACER Notices" at bounding box center [79, 305] width 58 height 10
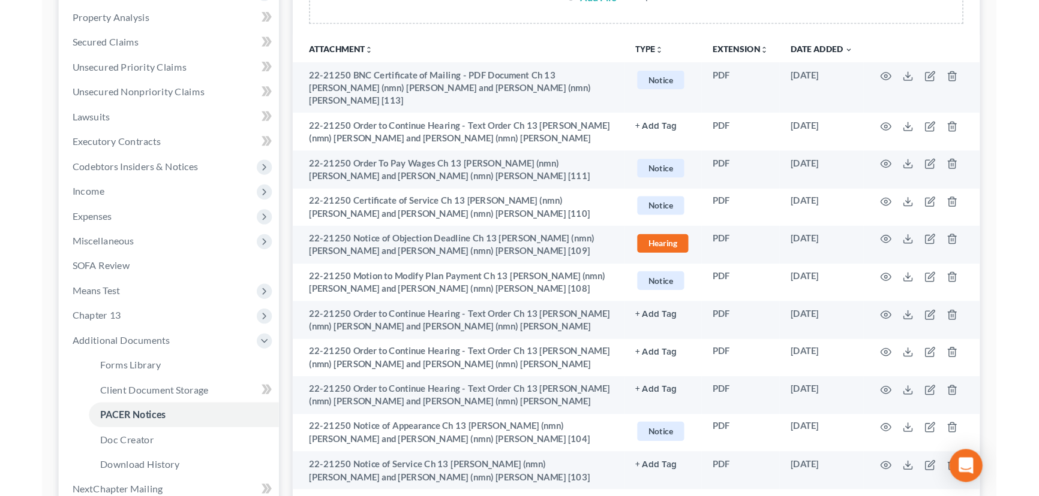
scroll to position [272, 0]
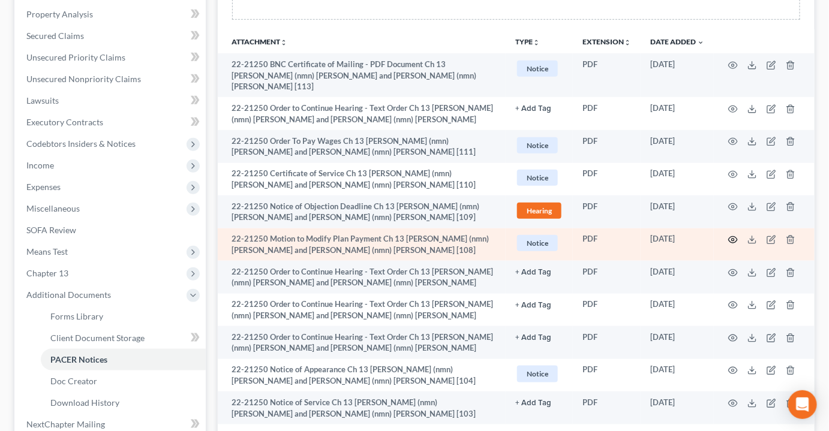
click at [729, 235] on icon "button" at bounding box center [733, 240] width 10 height 10
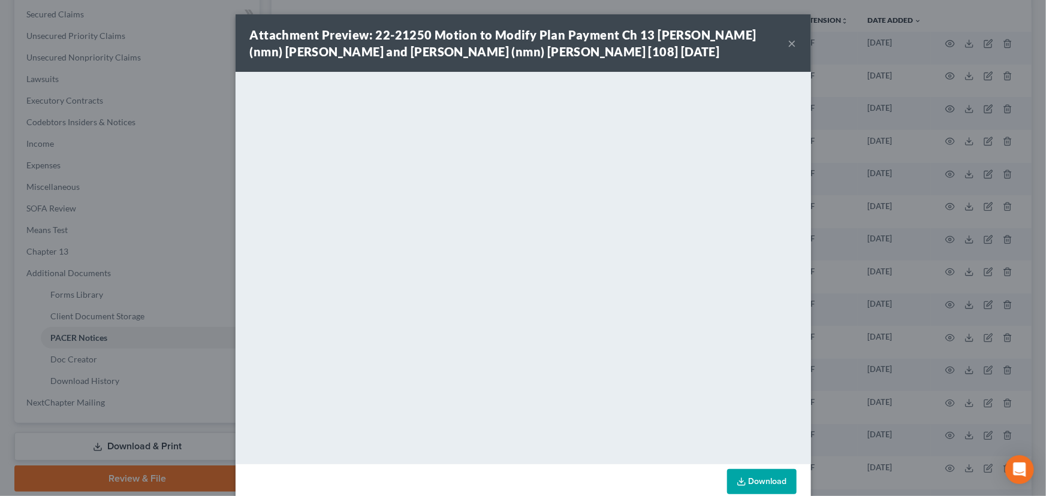
click at [789, 45] on button "×" at bounding box center [793, 43] width 8 height 14
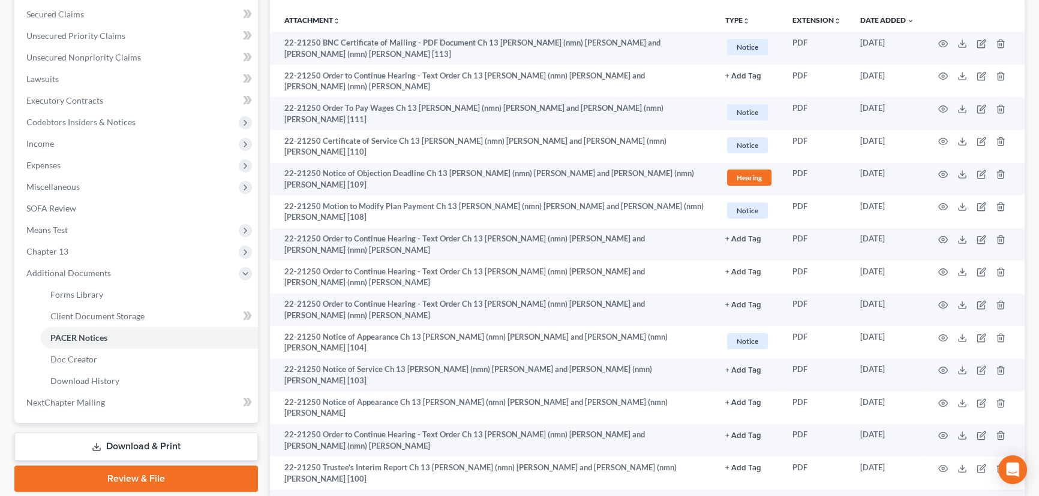
scroll to position [0, 0]
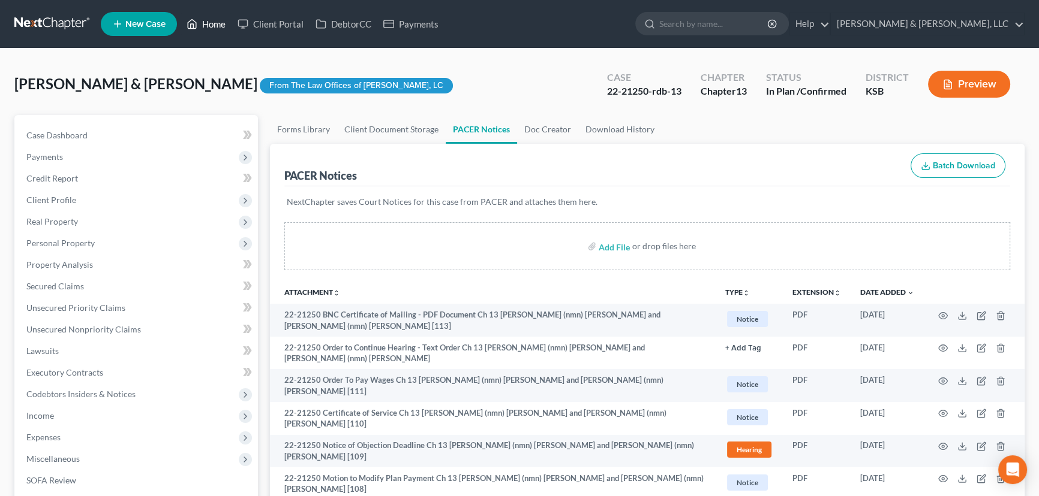
click at [209, 24] on link "Home" at bounding box center [205, 24] width 51 height 22
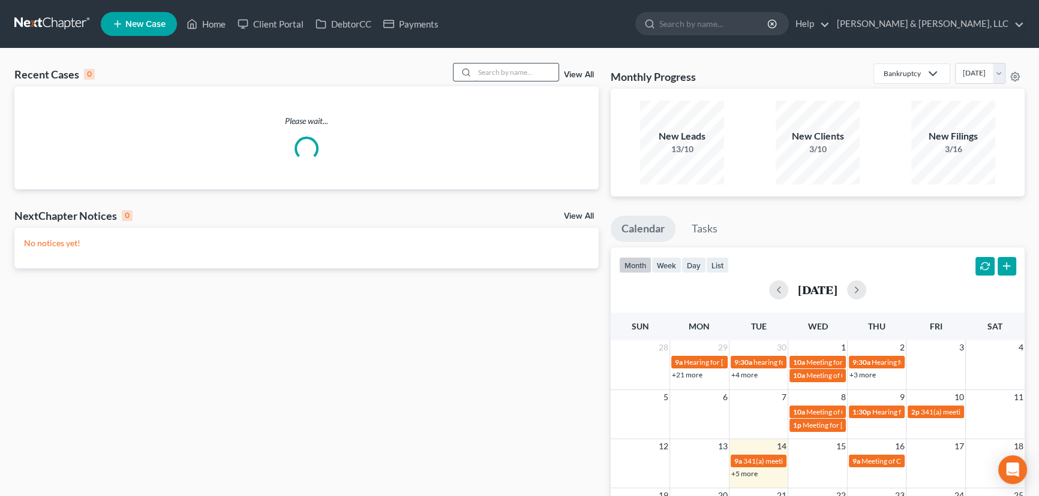
click at [494, 69] on input "search" at bounding box center [516, 72] width 84 height 17
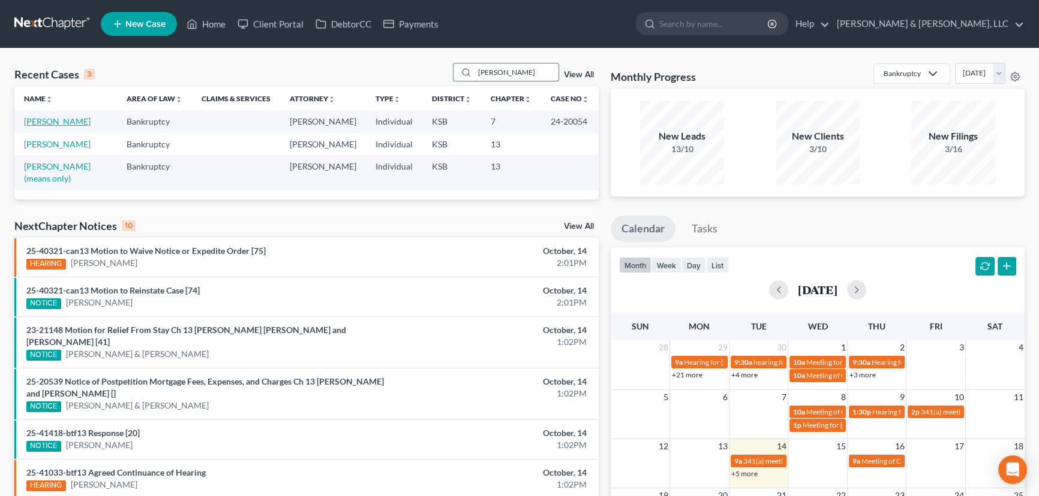
type input "gipson"
click at [49, 119] on link "Gipson, Dustin" at bounding box center [57, 121] width 67 height 10
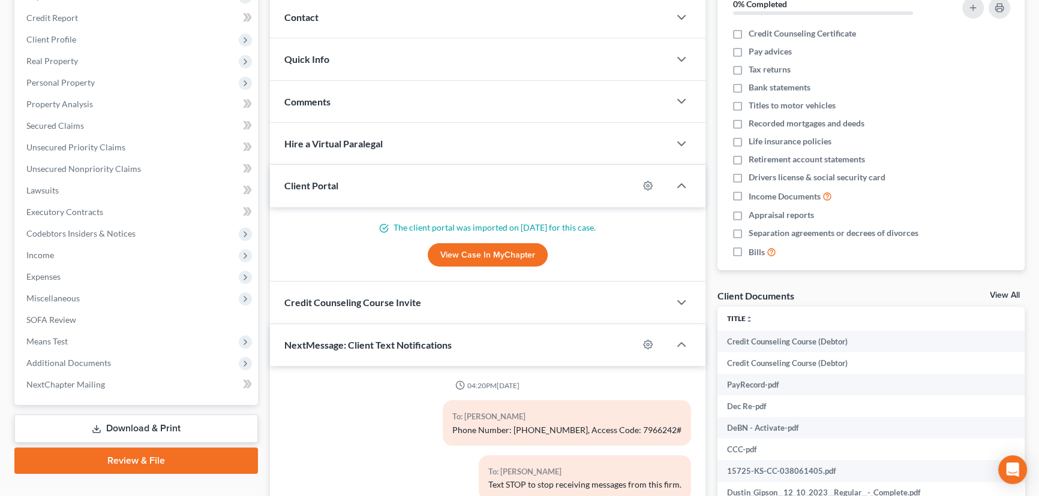
scroll to position [272, 0]
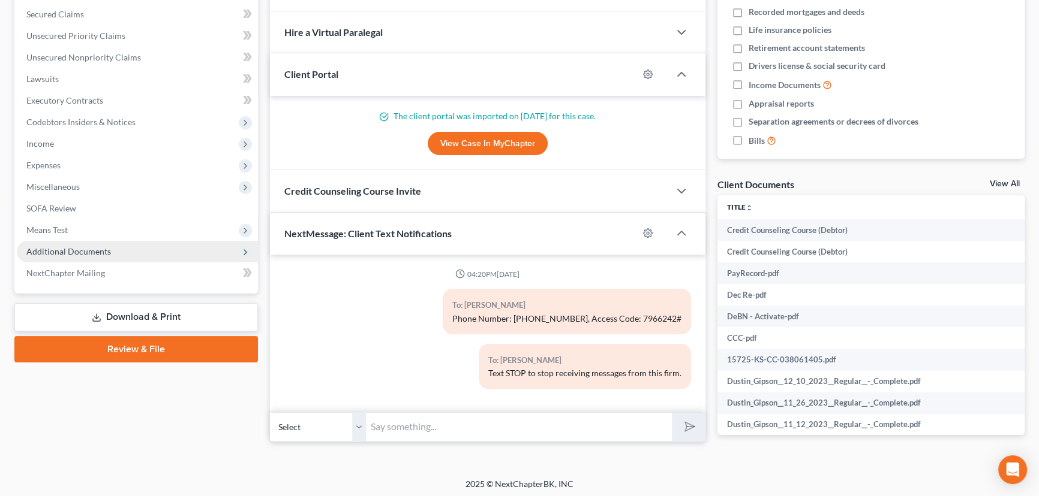
click at [90, 252] on span "Additional Documents" at bounding box center [68, 251] width 85 height 10
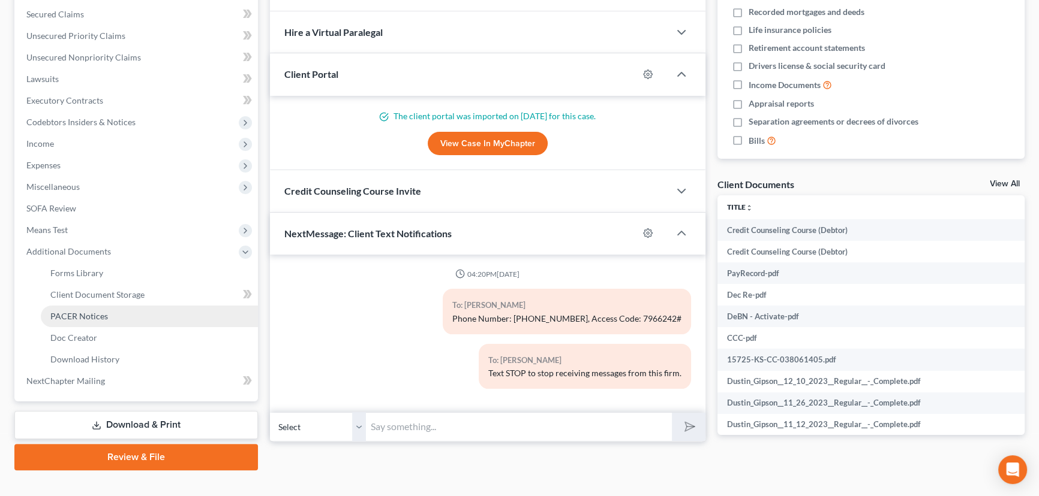
click at [80, 315] on span "PACER Notices" at bounding box center [79, 316] width 58 height 10
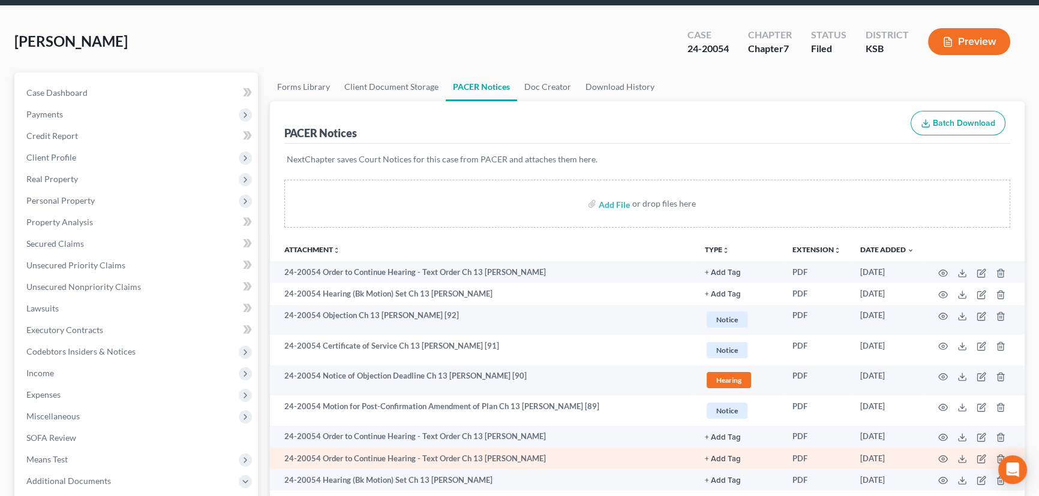
scroll to position [109, 0]
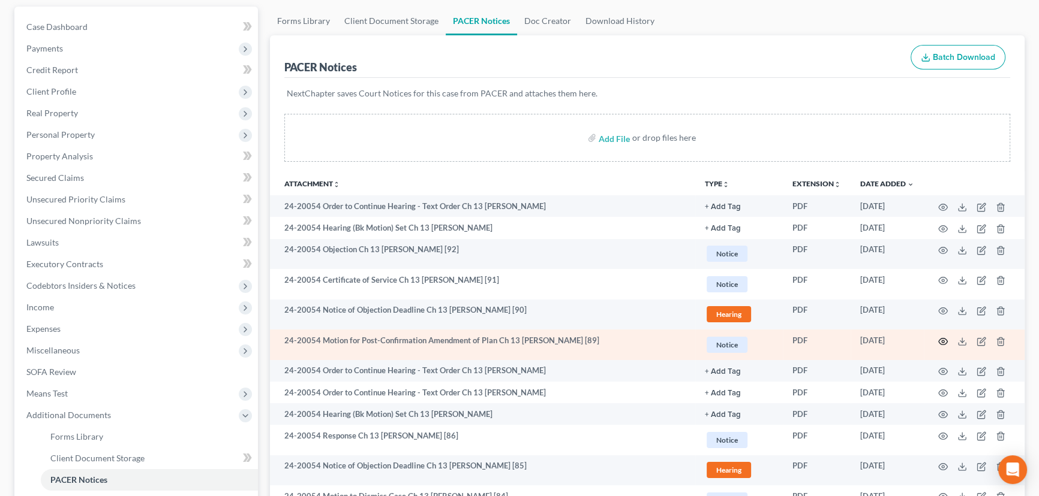
click at [828, 337] on icon "button" at bounding box center [943, 342] width 10 height 10
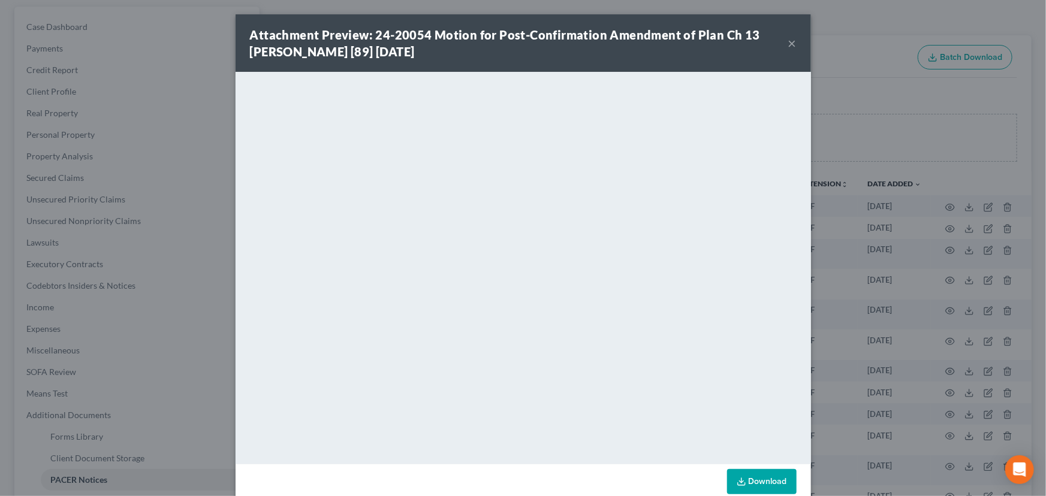
click at [792, 40] on button "×" at bounding box center [793, 43] width 8 height 14
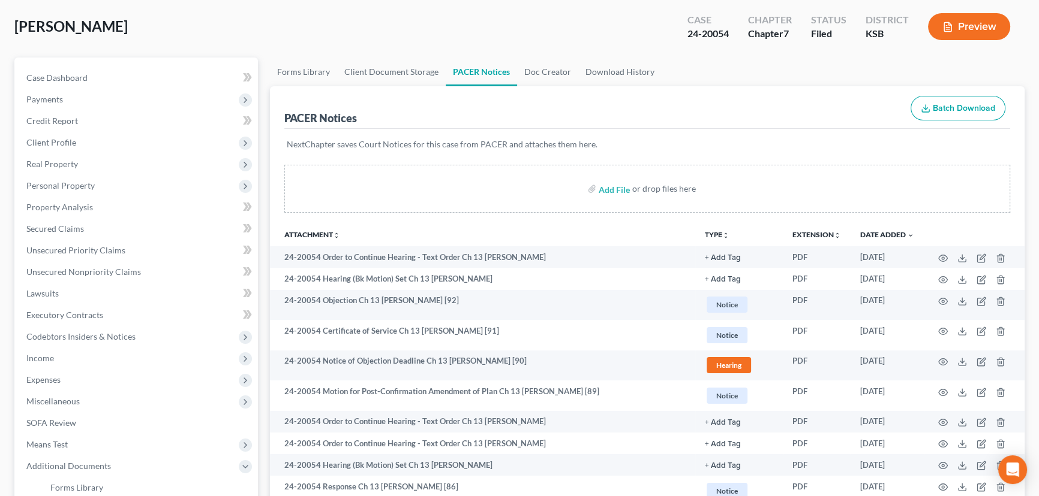
scroll to position [0, 0]
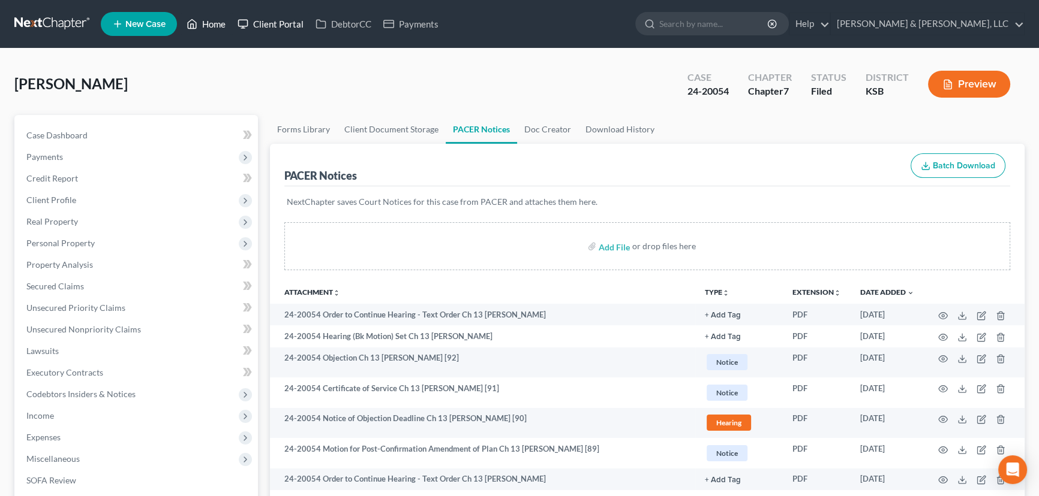
drag, startPoint x: 209, startPoint y: 25, endPoint x: 249, endPoint y: 32, distance: 40.7
click at [209, 25] on link "Home" at bounding box center [205, 24] width 51 height 22
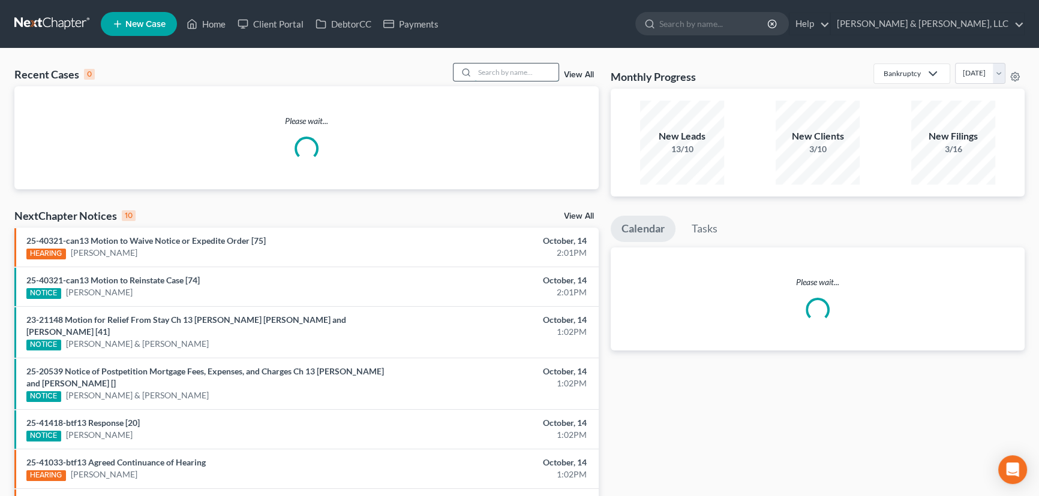
click at [528, 69] on input "search" at bounding box center [516, 72] width 84 height 17
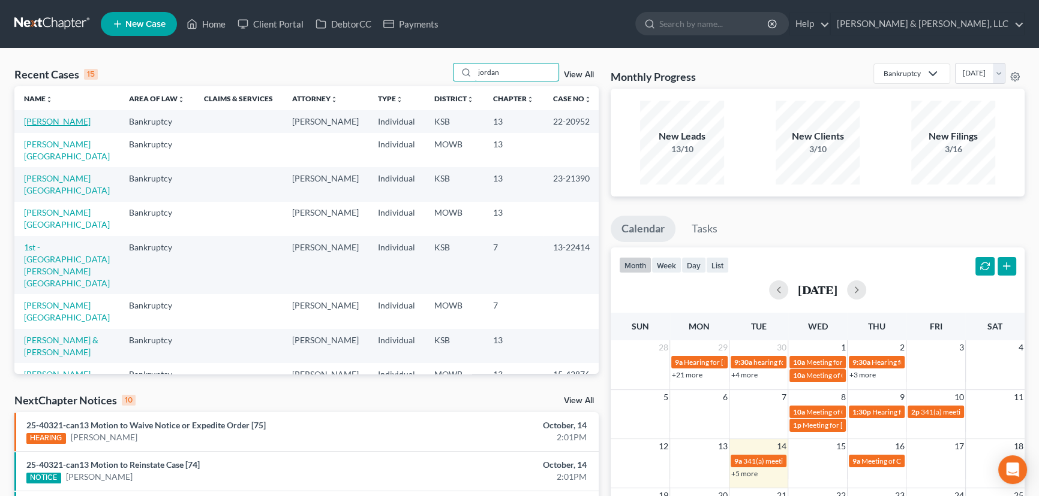
type input "jordan"
click at [45, 124] on link "Jordan, Katheryn" at bounding box center [57, 121] width 67 height 10
select select "1"
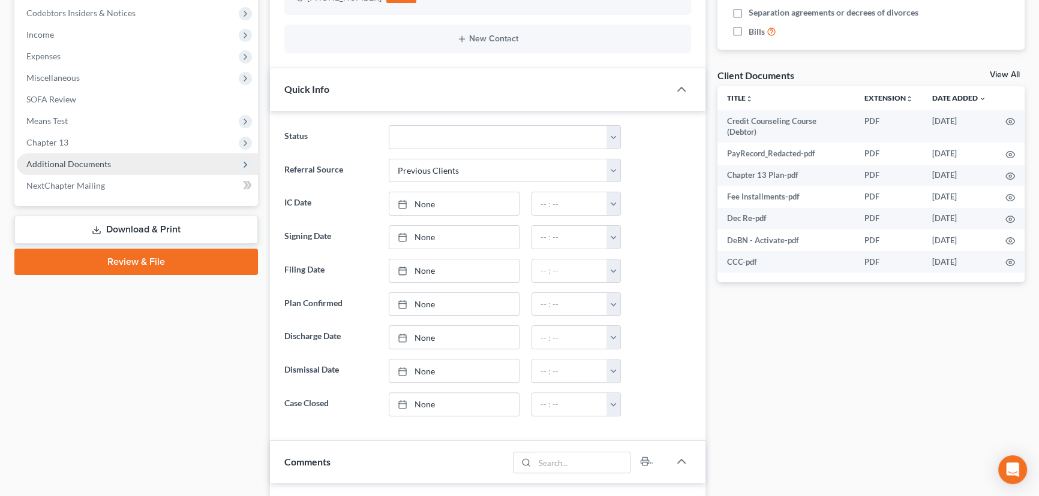
scroll to position [577, 0]
click at [51, 159] on span "Additional Documents" at bounding box center [68, 164] width 85 height 10
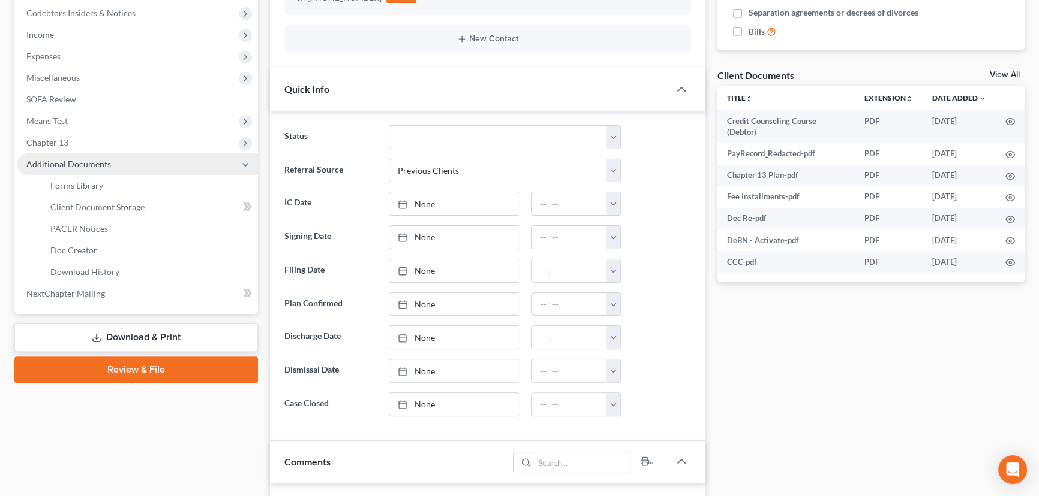
scroll to position [41, 0]
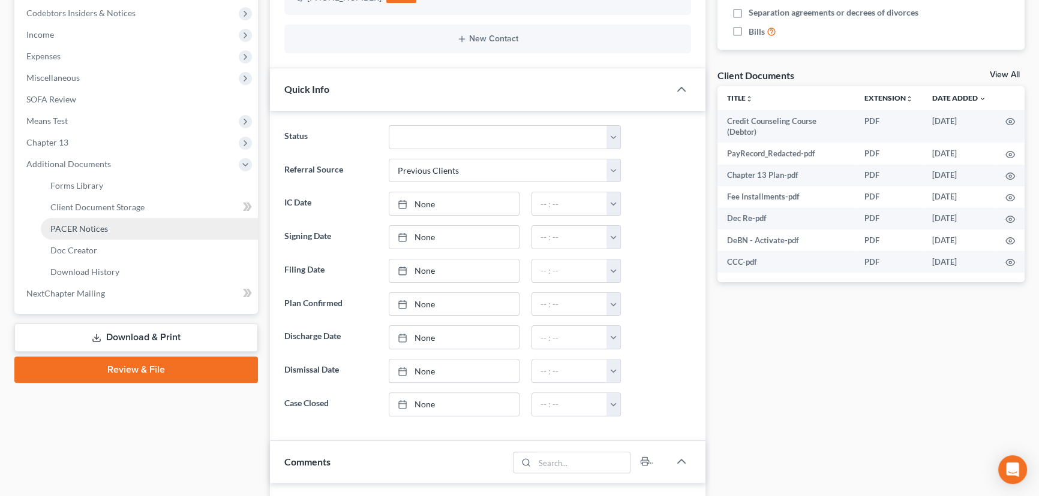
click at [67, 229] on span "PACER Notices" at bounding box center [79, 229] width 58 height 10
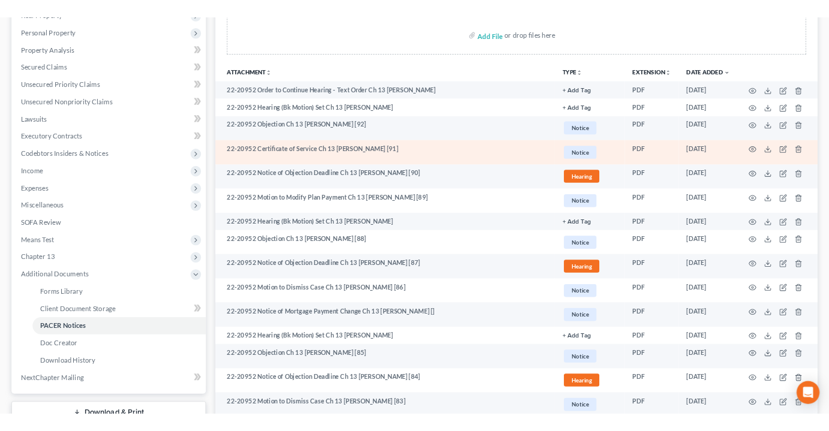
scroll to position [272, 0]
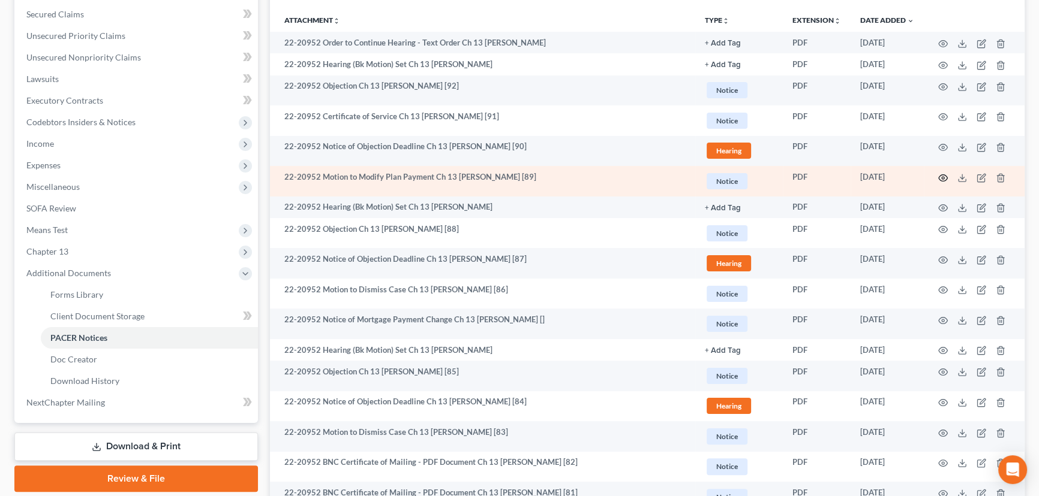
click at [828, 175] on icon "button" at bounding box center [943, 178] width 10 height 10
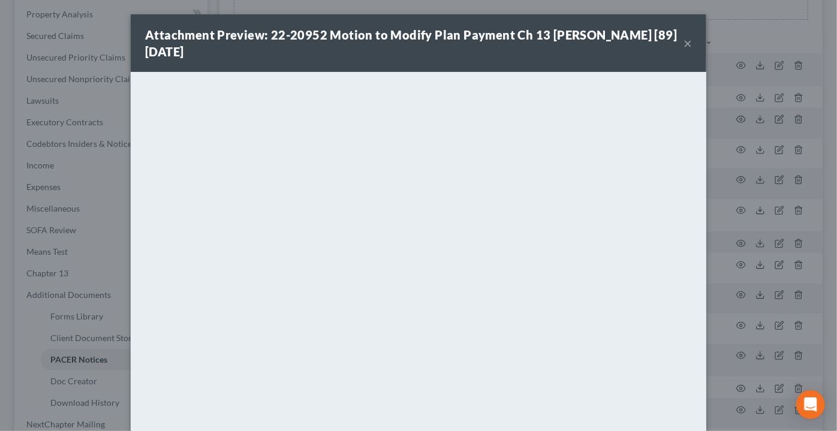
click at [684, 40] on button "×" at bounding box center [688, 43] width 8 height 14
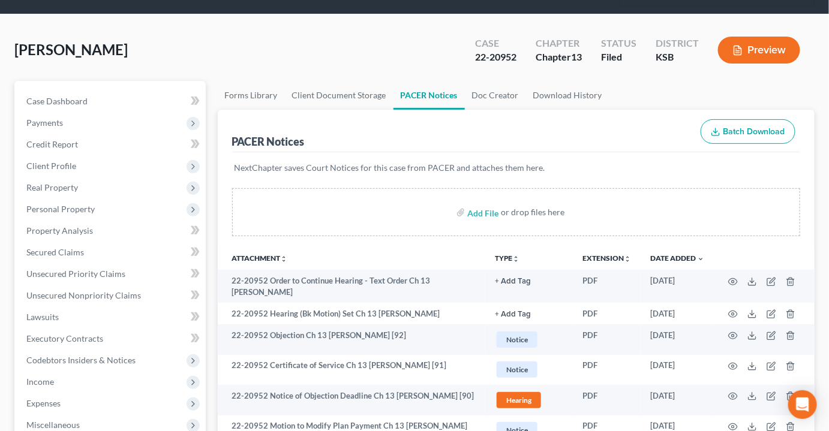
scroll to position [0, 0]
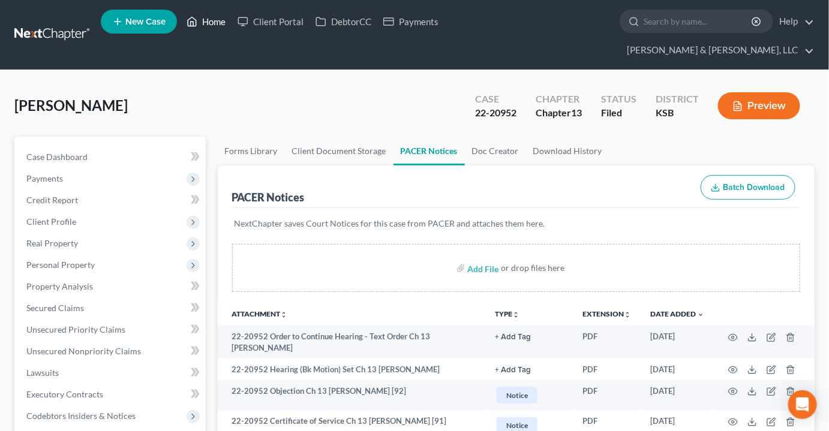
click at [216, 14] on link "Home" at bounding box center [205, 22] width 51 height 22
click at [215, 22] on link "Home" at bounding box center [205, 22] width 51 height 22
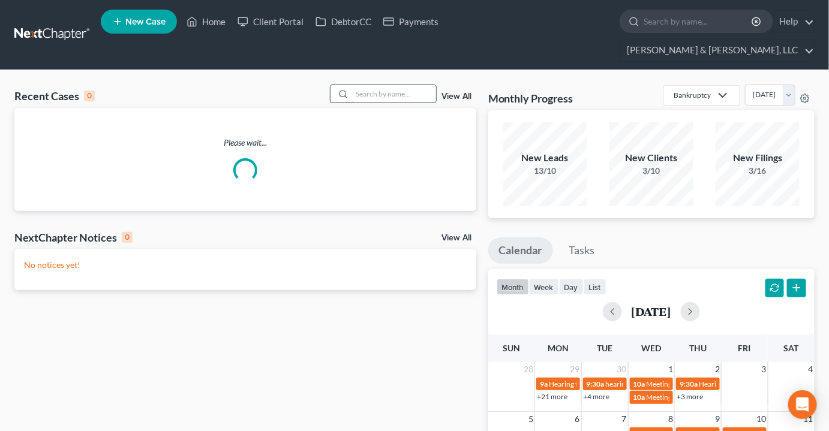
click at [397, 85] on input "search" at bounding box center [394, 93] width 84 height 17
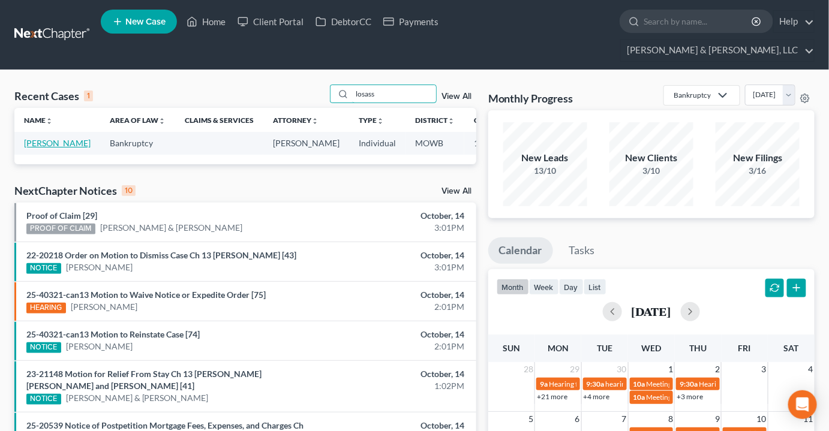
type input "losass"
click at [36, 138] on link "[PERSON_NAME]" at bounding box center [57, 143] width 67 height 10
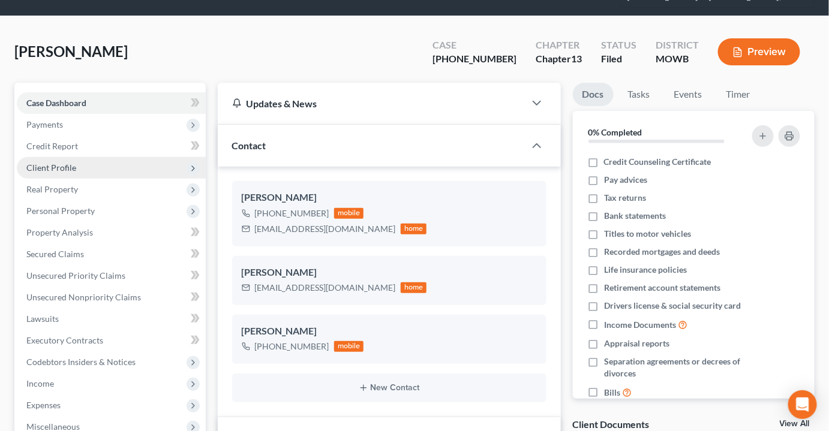
scroll to position [202, 0]
click at [58, 163] on span "Client Profile" at bounding box center [51, 168] width 50 height 10
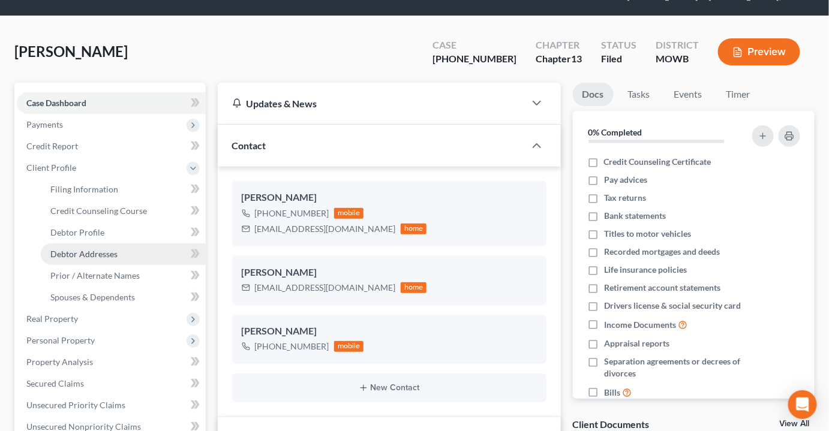
click at [100, 249] on span "Debtor Addresses" at bounding box center [83, 254] width 67 height 10
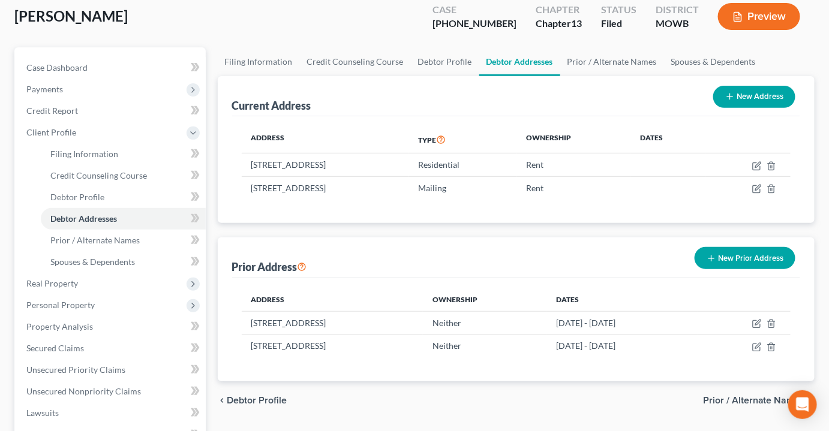
scroll to position [109, 0]
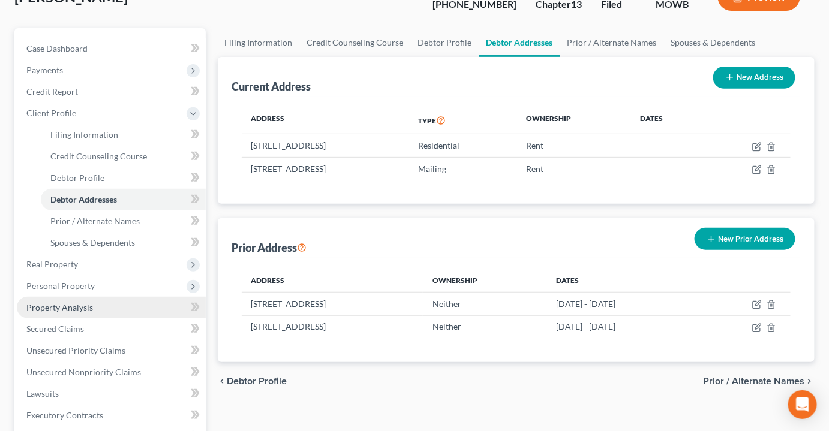
click at [46, 302] on span "Property Analysis" at bounding box center [59, 307] width 67 height 10
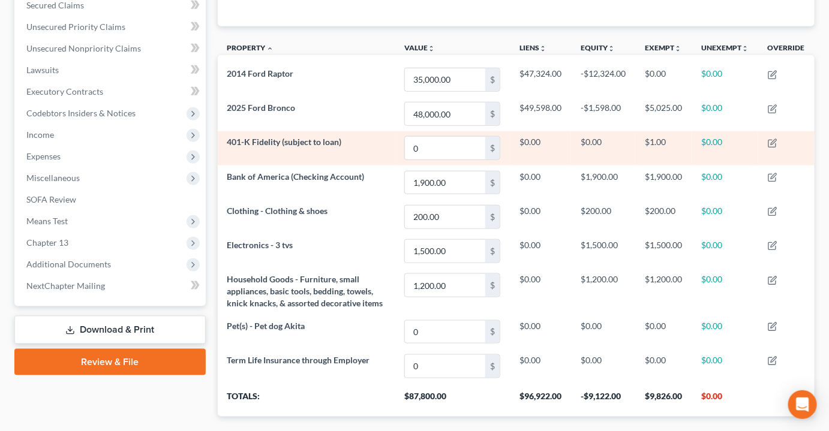
scroll to position [327, 0]
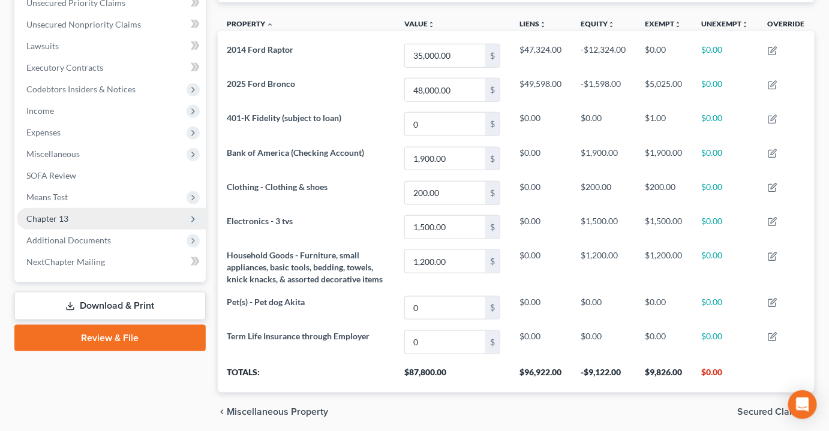
click at [86, 208] on span "Chapter 13" at bounding box center [111, 219] width 189 height 22
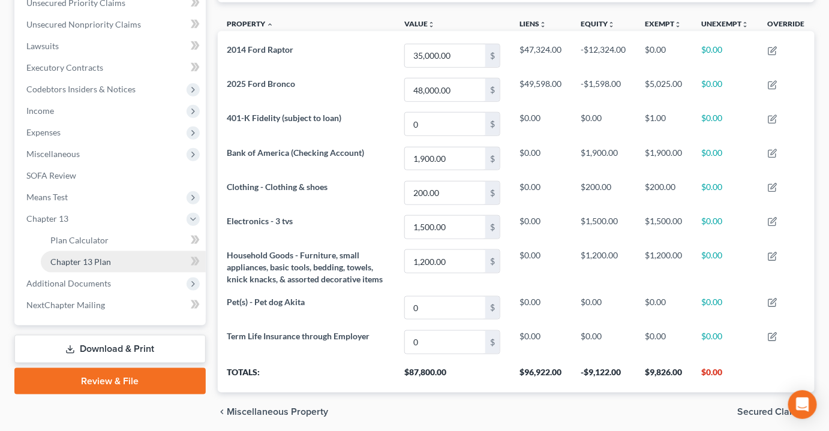
click at [80, 257] on span "Chapter 13 Plan" at bounding box center [80, 262] width 61 height 10
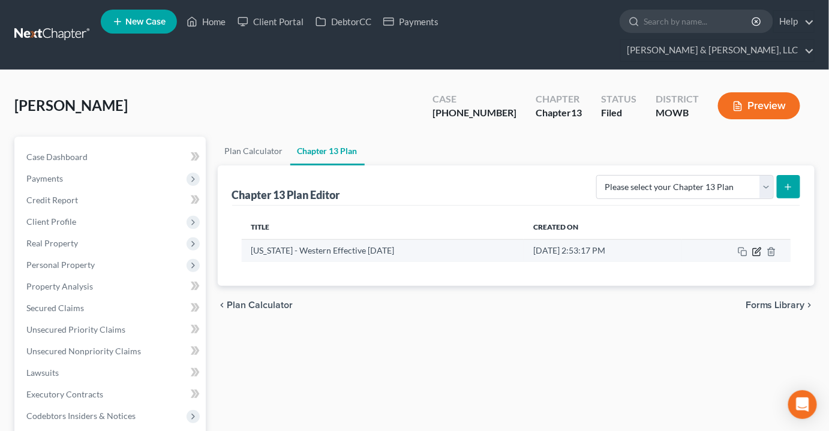
click at [755, 247] on icon "button" at bounding box center [757, 252] width 10 height 10
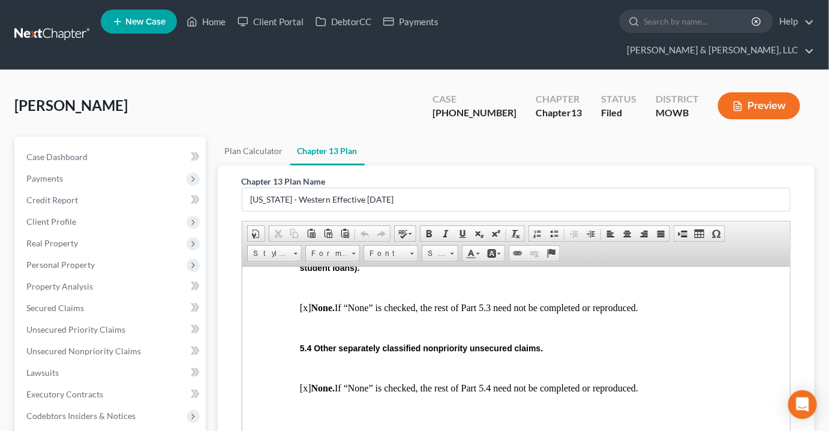
scroll to position [2507, 0]
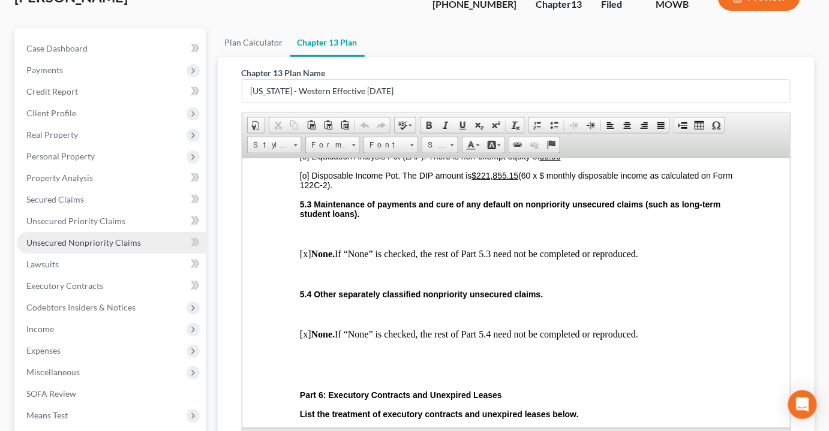
click at [140, 232] on link "Unsecured Nonpriority Claims" at bounding box center [111, 243] width 189 height 22
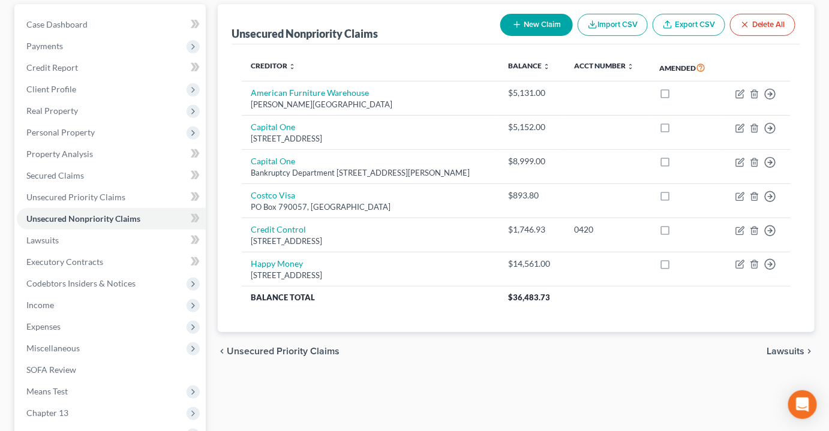
scroll to position [109, 0]
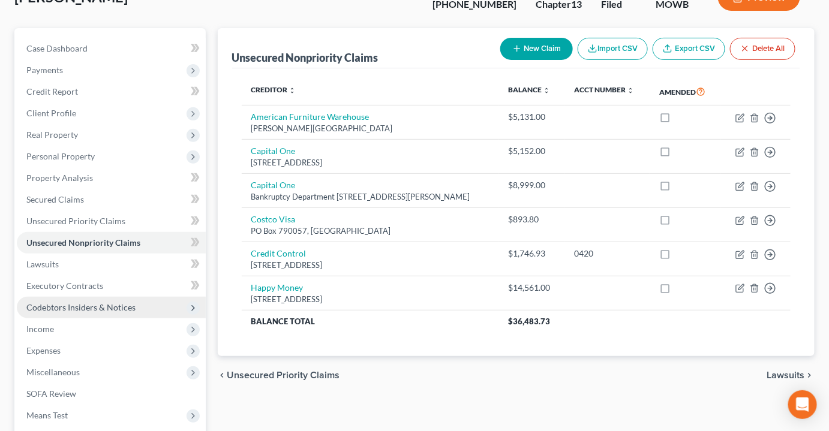
click at [119, 302] on span "Codebtors Insiders & Notices" at bounding box center [80, 307] width 109 height 10
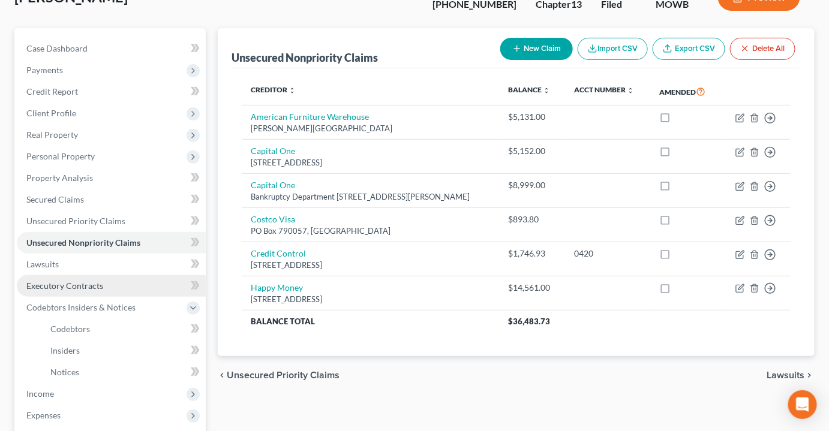
click at [88, 281] on span "Executory Contracts" at bounding box center [64, 286] width 77 height 10
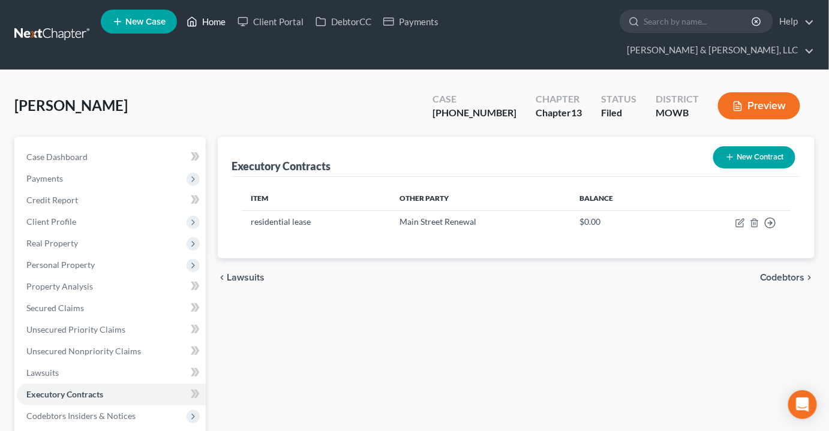
click at [207, 23] on link "Home" at bounding box center [205, 22] width 51 height 22
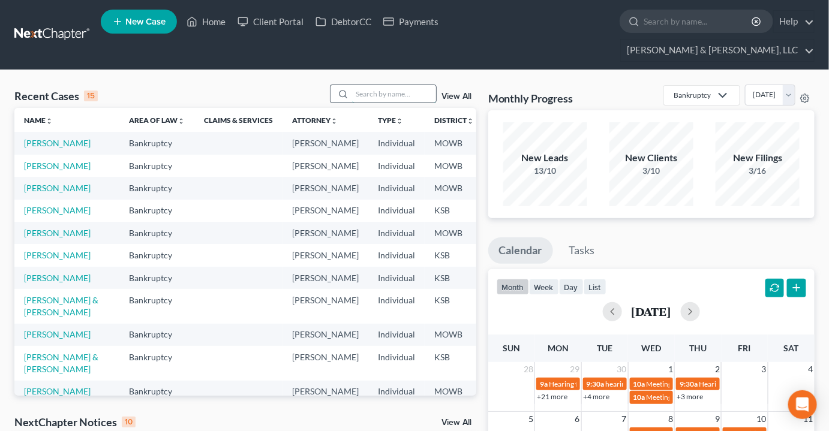
click at [395, 85] on input "search" at bounding box center [394, 93] width 84 height 17
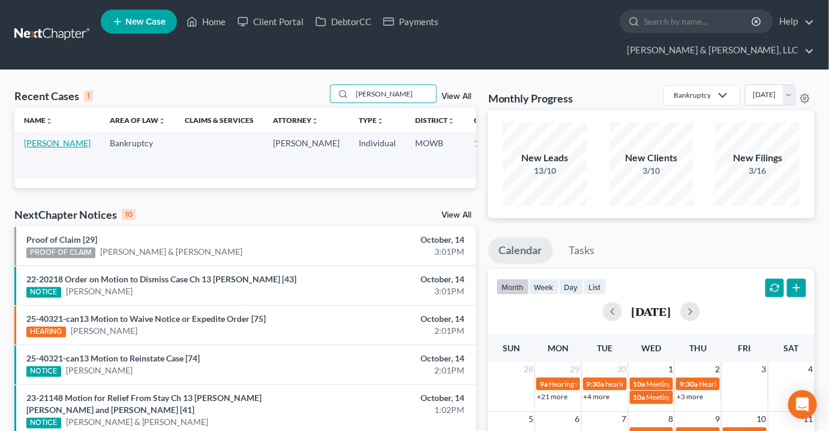
type input "agnew"
click at [29, 138] on link "Agnew, Deborah" at bounding box center [57, 143] width 67 height 10
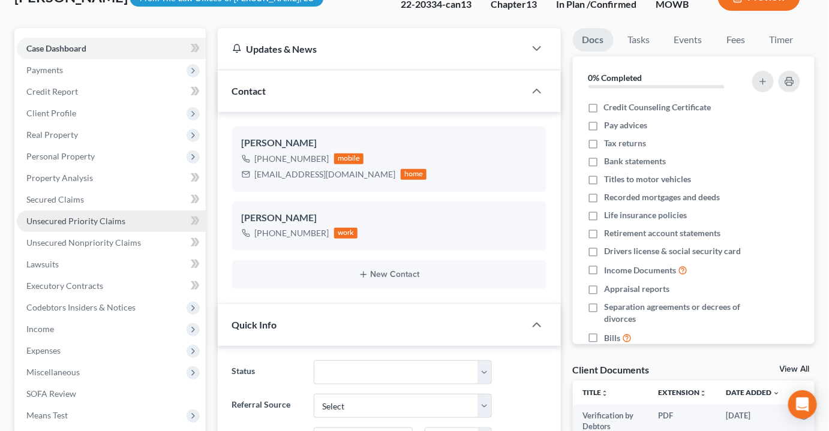
scroll to position [17, 0]
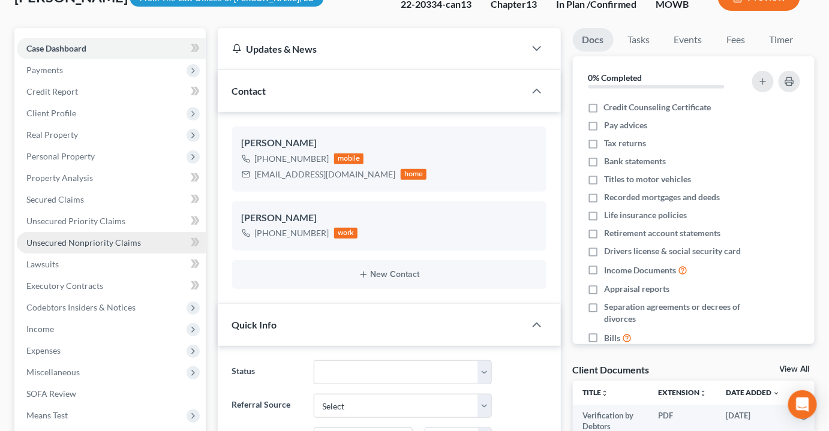
click at [107, 237] on span "Unsecured Nonpriority Claims" at bounding box center [83, 242] width 115 height 10
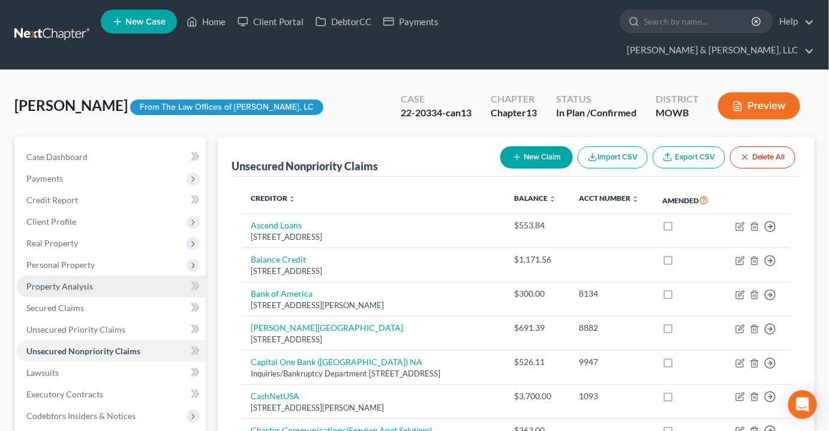
click at [50, 281] on span "Property Analysis" at bounding box center [59, 286] width 67 height 10
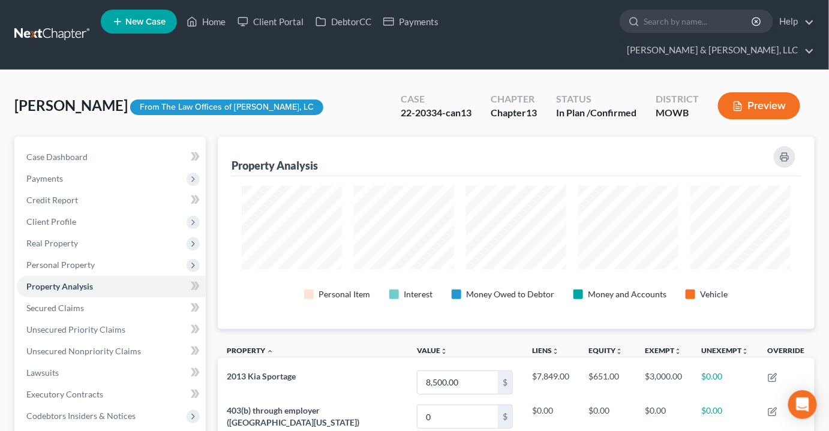
scroll to position [192, 597]
click at [50, 324] on span "Unsecured Priority Claims" at bounding box center [75, 329] width 99 height 10
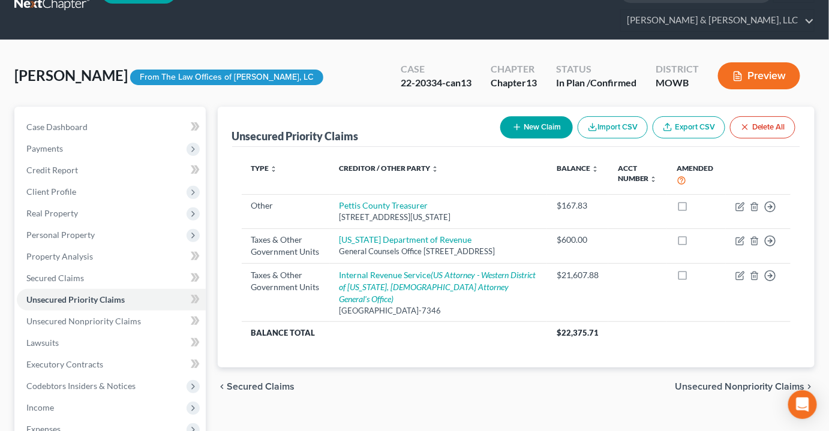
scroll to position [54, 0]
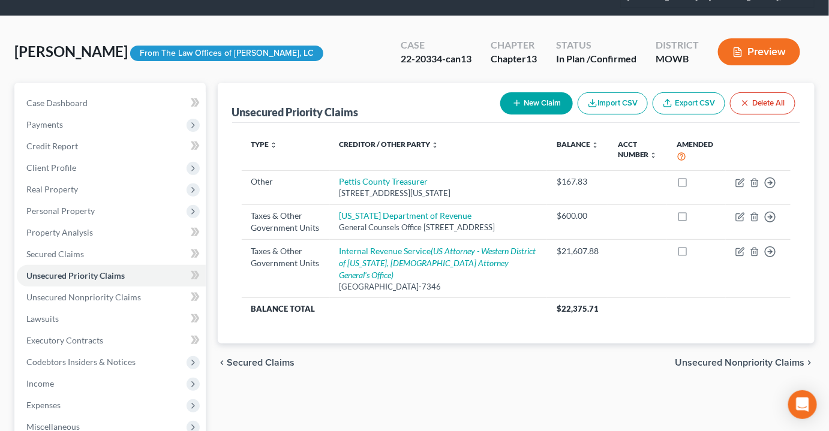
click at [336, 36] on div "Agnew, Deborah Upgraded From The Law Offices of Tracy L. Robinson, LC Case 22-2…" at bounding box center [414, 57] width 800 height 52
click at [52, 227] on span "Property Analysis" at bounding box center [59, 232] width 67 height 10
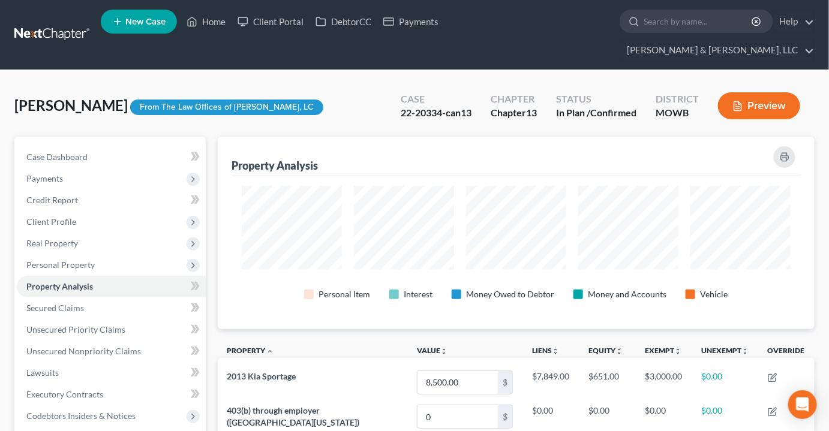
scroll to position [599442, 599037]
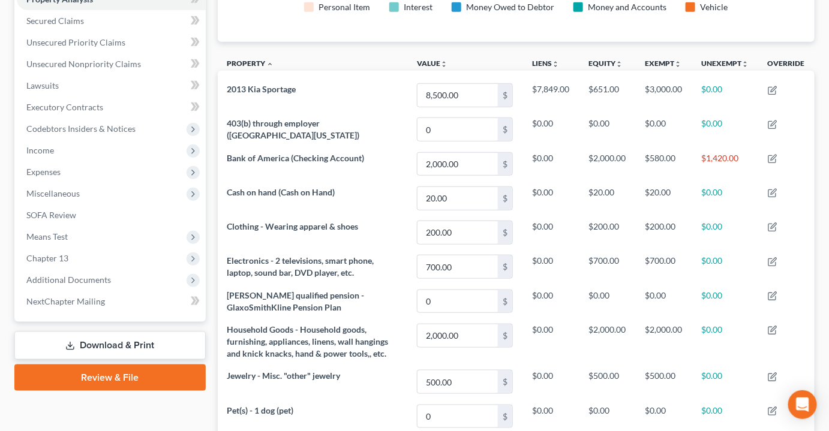
drag, startPoint x: 360, startPoint y: 83, endPoint x: 213, endPoint y: 64, distance: 147.6
click at [213, 64] on div "Property Analysis Personal Item Interest Money Owed to Debtor Money and Account…" at bounding box center [516, 211] width 609 height 725
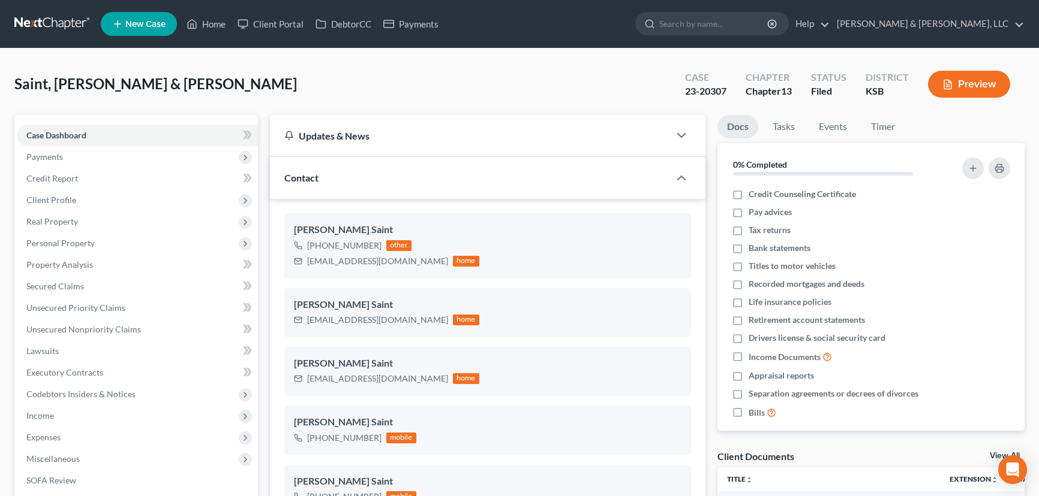
select select "0"
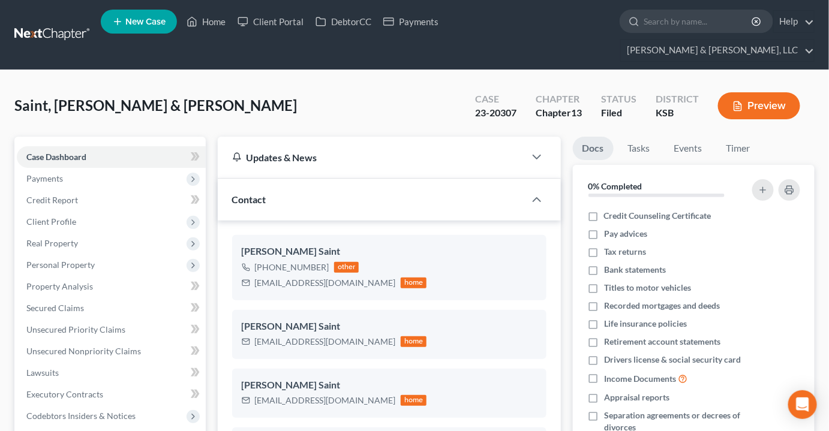
scroll to position [2045, 0]
click at [212, 23] on link "Home" at bounding box center [205, 22] width 51 height 22
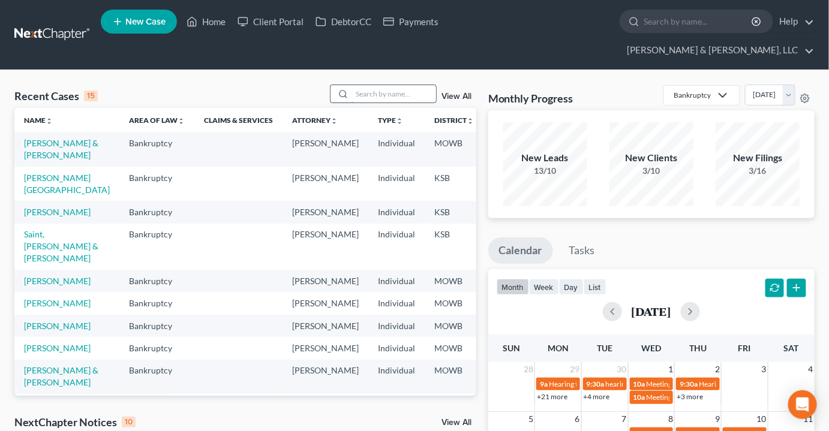
click at [385, 85] on input "search" at bounding box center [394, 93] width 84 height 17
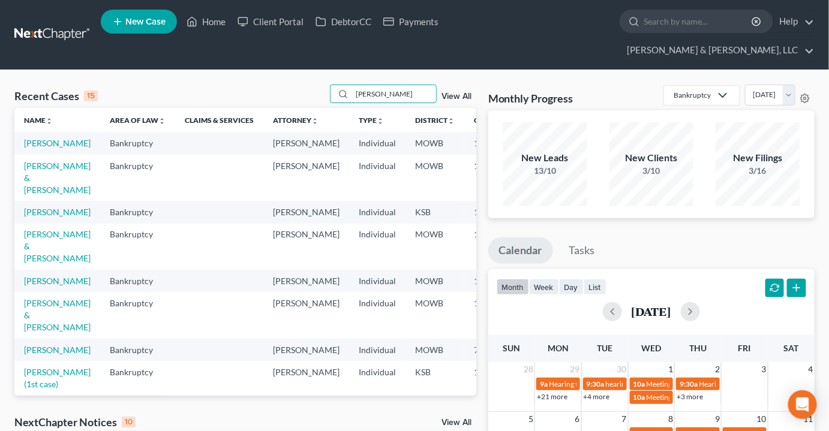
type input "[PERSON_NAME]"
click at [28, 139] on td "[PERSON_NAME]" at bounding box center [57, 143] width 86 height 22
click at [30, 138] on link "[PERSON_NAME]" at bounding box center [57, 143] width 67 height 10
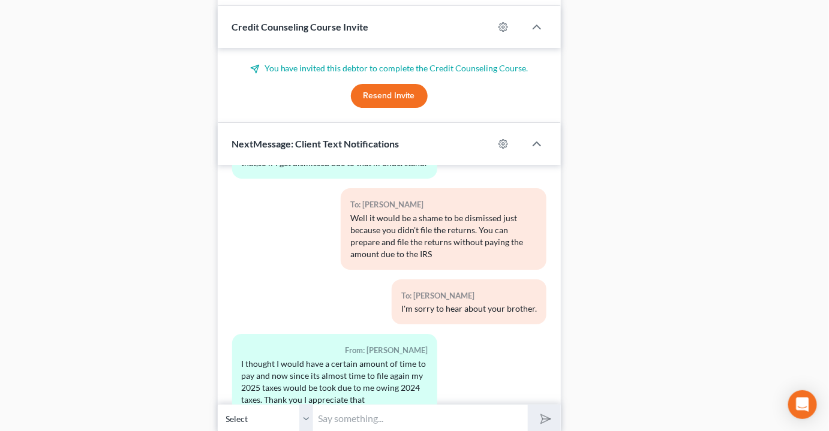
scroll to position [1381, 0]
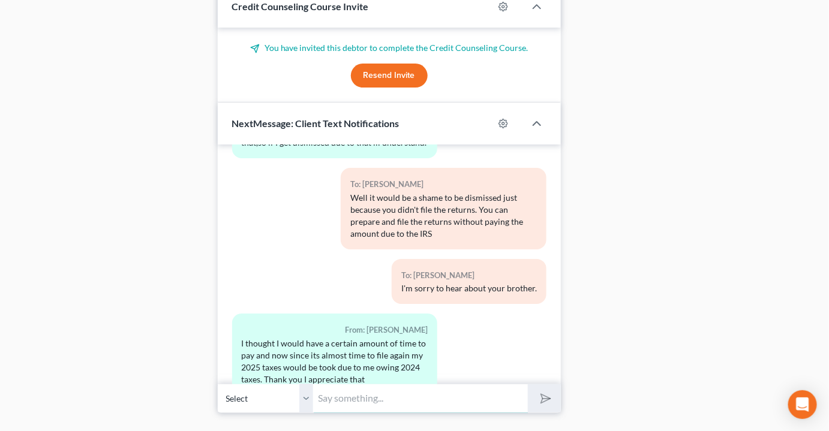
click at [395, 384] on input "text" at bounding box center [421, 398] width 214 height 29
type input "Hi [PERSON_NAME] - Did you get the 2024 taxes completed?"
click at [528, 384] on button "submit" at bounding box center [544, 398] width 33 height 28
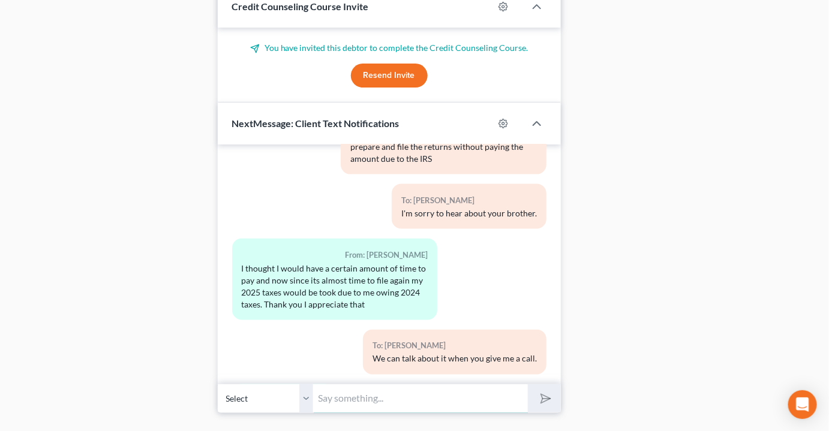
scroll to position [9846, 0]
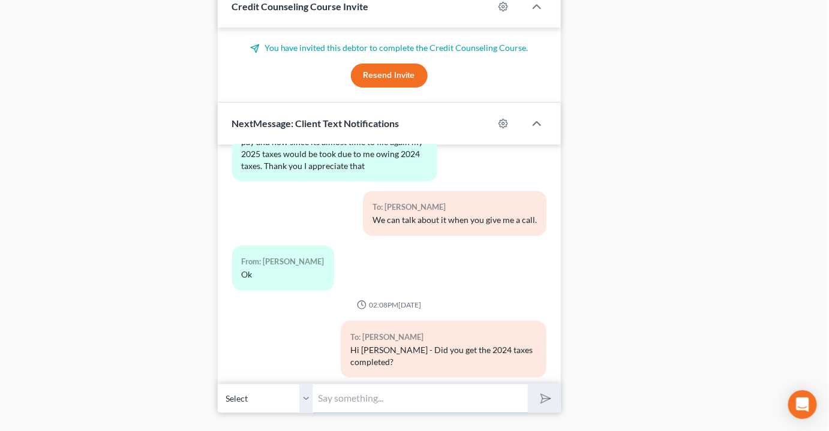
click at [353, 384] on input "text" at bounding box center [421, 398] width 214 height 29
type input "OK. Thank you for the update, Sheri. The case will likely get dismissed this we…"
click at [528, 384] on button "submit" at bounding box center [544, 398] width 33 height 28
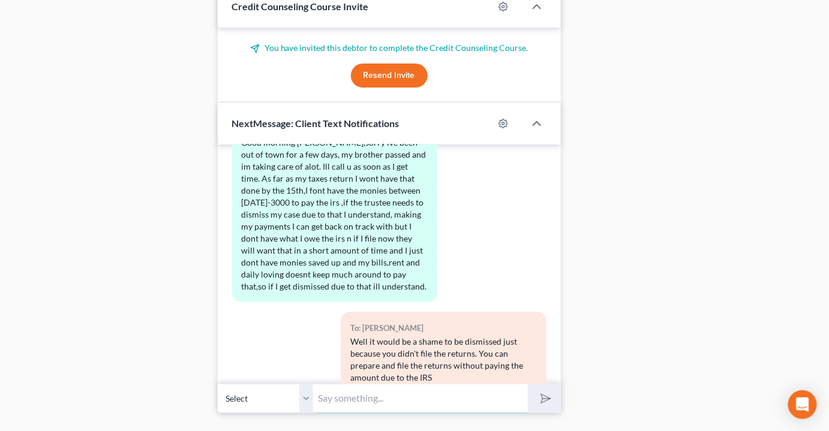
scroll to position [9271, 0]
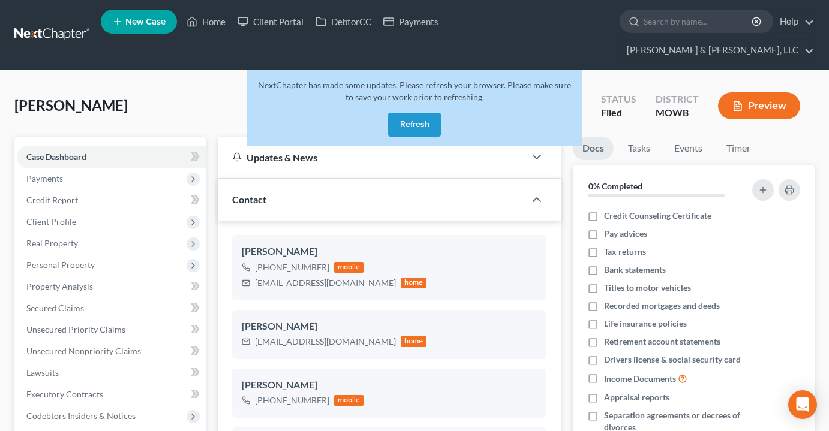
select select "6"
select select "2"
select select "0"
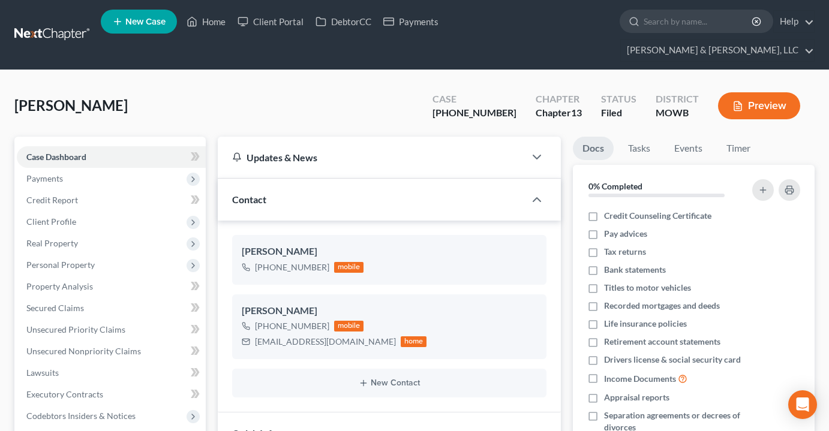
select select "0"
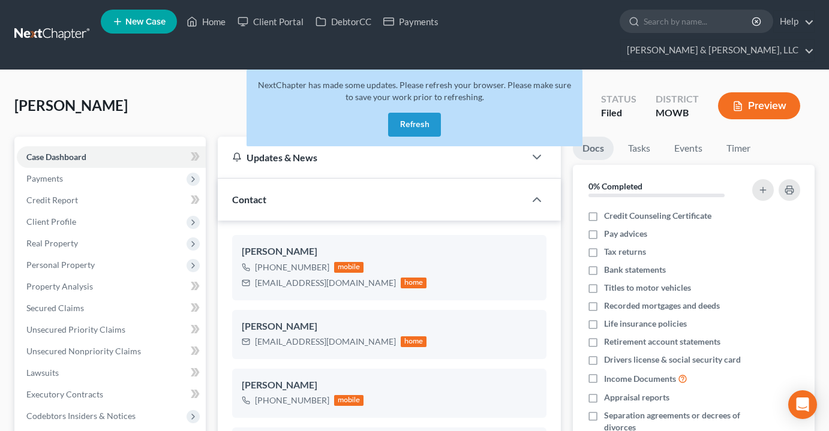
select select "6"
select select "2"
select select "0"
click at [421, 113] on button "Refresh" at bounding box center [414, 125] width 53 height 24
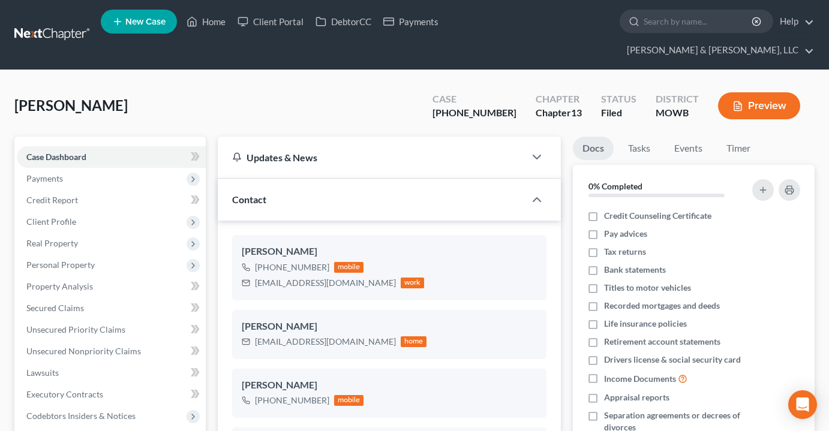
select select "6"
select select "0"
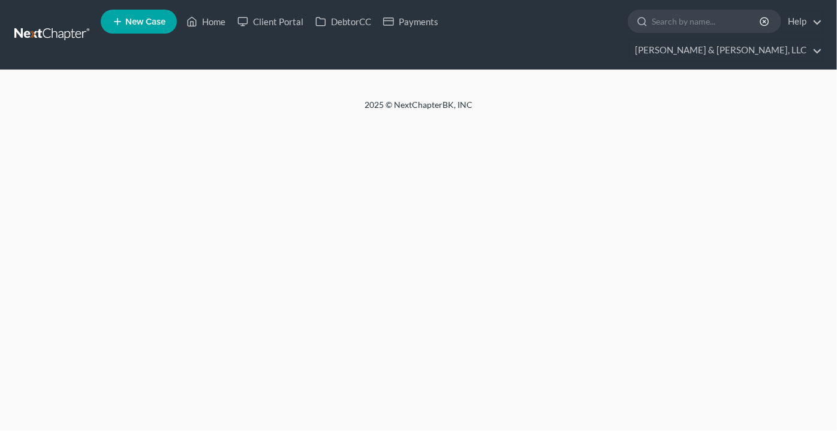
select select "2"
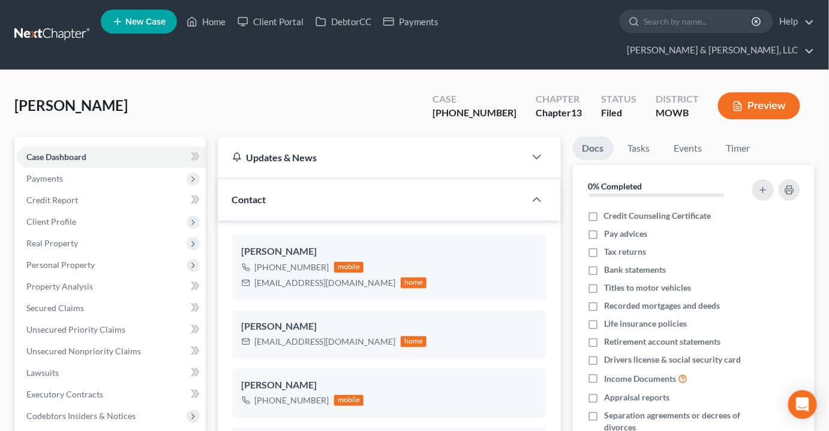
scroll to position [274, 0]
click at [212, 26] on link "Home" at bounding box center [205, 22] width 51 height 22
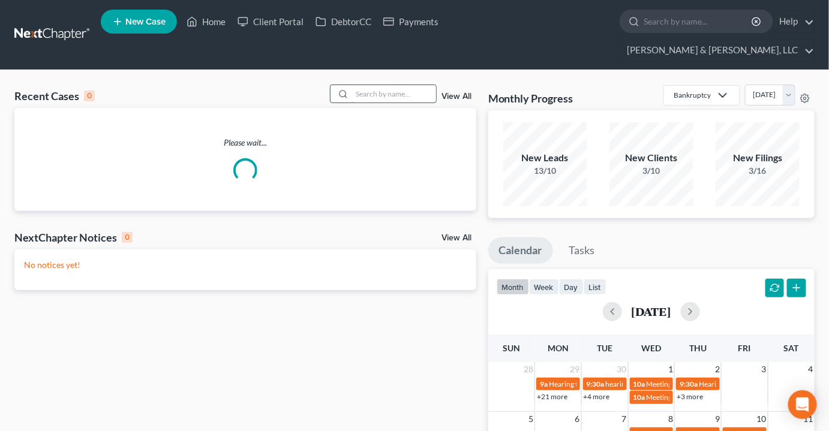
click at [393, 85] on input "search" at bounding box center [394, 93] width 84 height 17
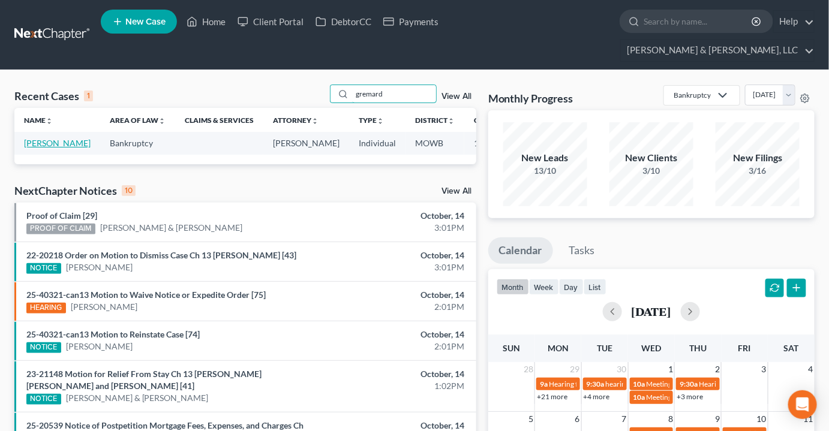
type input "gremard"
click at [40, 138] on link "Gremard, Ryan" at bounding box center [57, 143] width 67 height 10
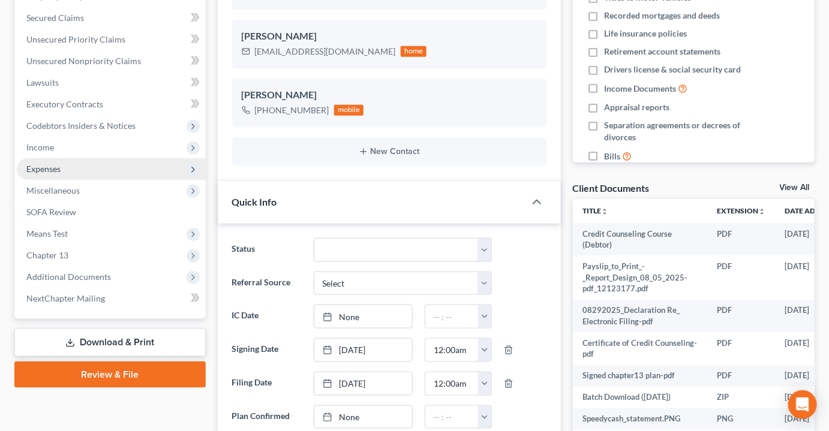
scroll to position [375, 0]
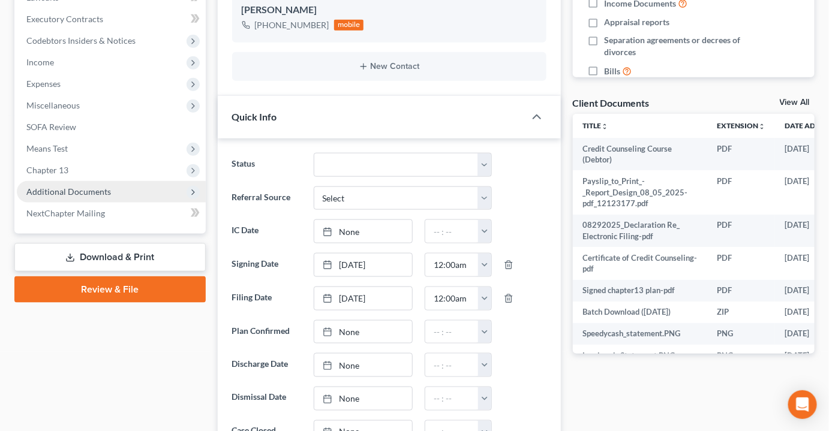
click at [72, 186] on span "Additional Documents" at bounding box center [68, 191] width 85 height 10
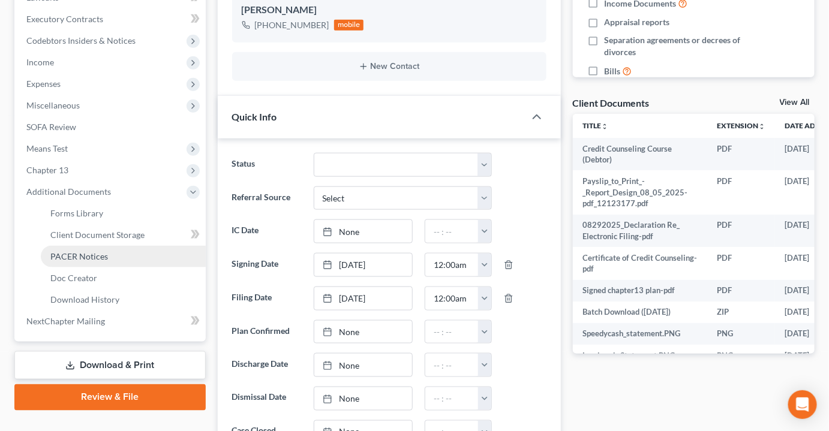
click at [83, 251] on span "PACER Notices" at bounding box center [79, 256] width 58 height 10
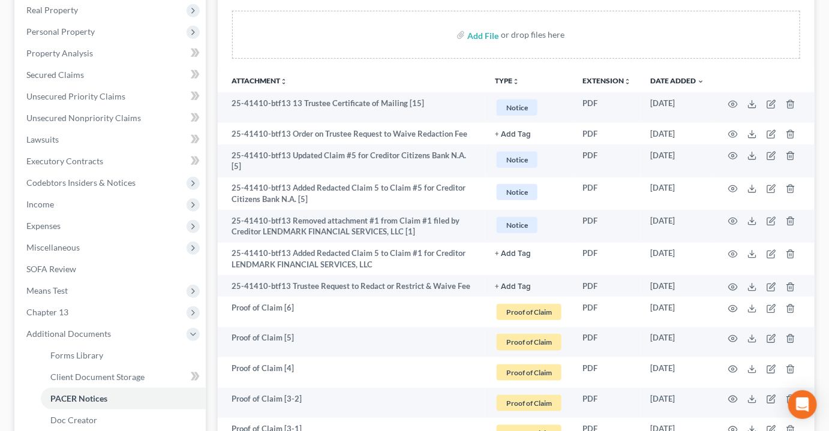
scroll to position [163, 0]
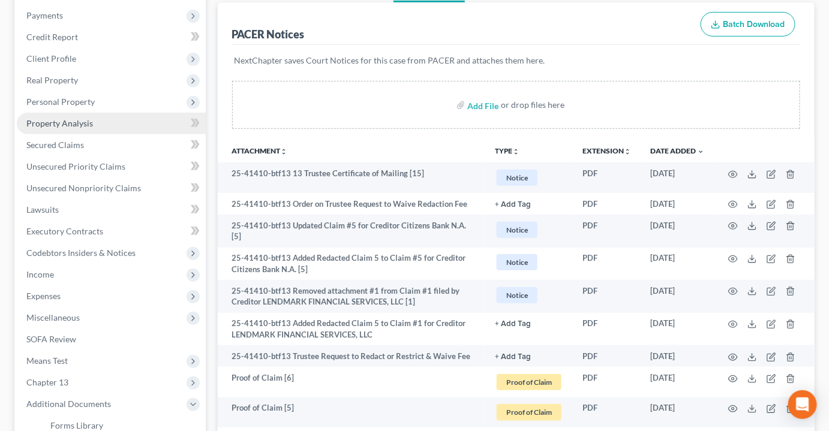
click at [82, 118] on span "Property Analysis" at bounding box center [59, 123] width 67 height 10
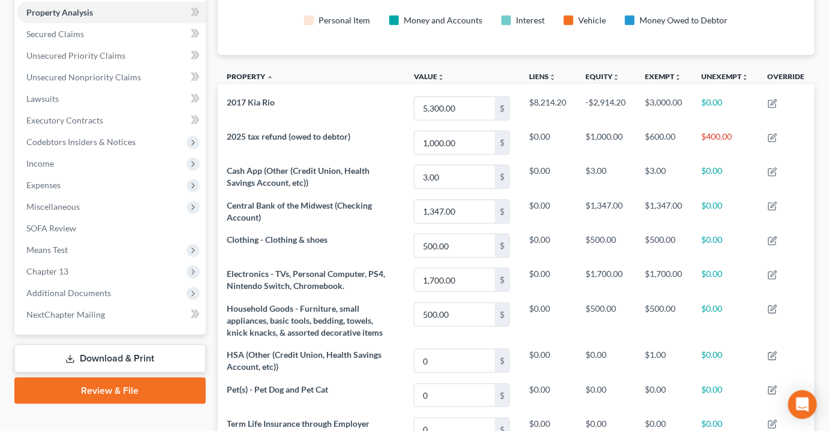
scroll to position [200, 0]
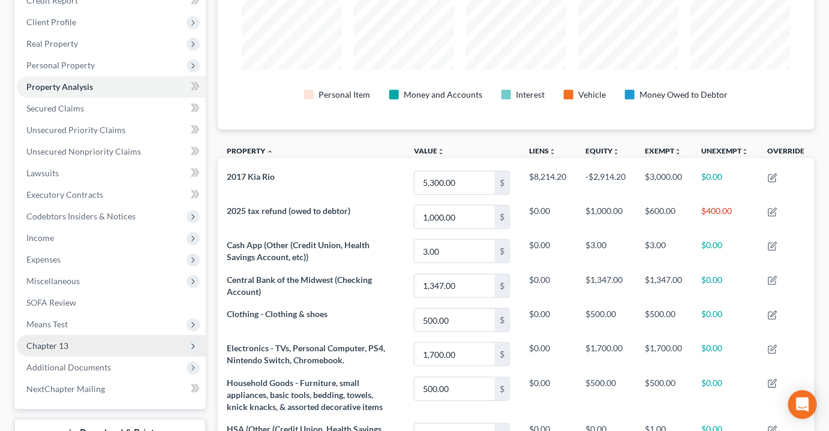
click at [46, 341] on span "Chapter 13" at bounding box center [47, 346] width 42 height 10
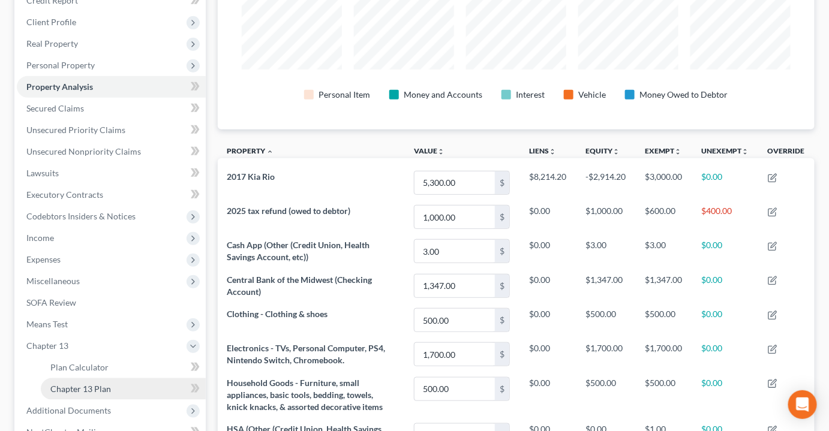
click at [85, 384] on span "Chapter 13 Plan" at bounding box center [80, 389] width 61 height 10
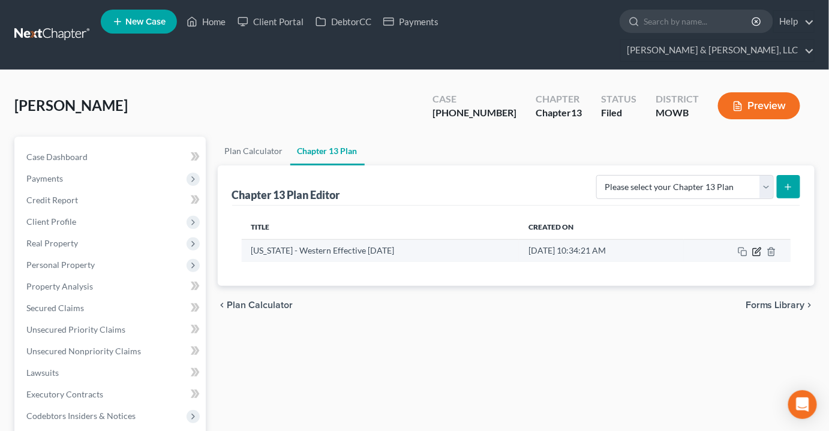
click at [759, 247] on icon "button" at bounding box center [757, 252] width 10 height 10
